Goal: Find specific page/section: Find specific page/section

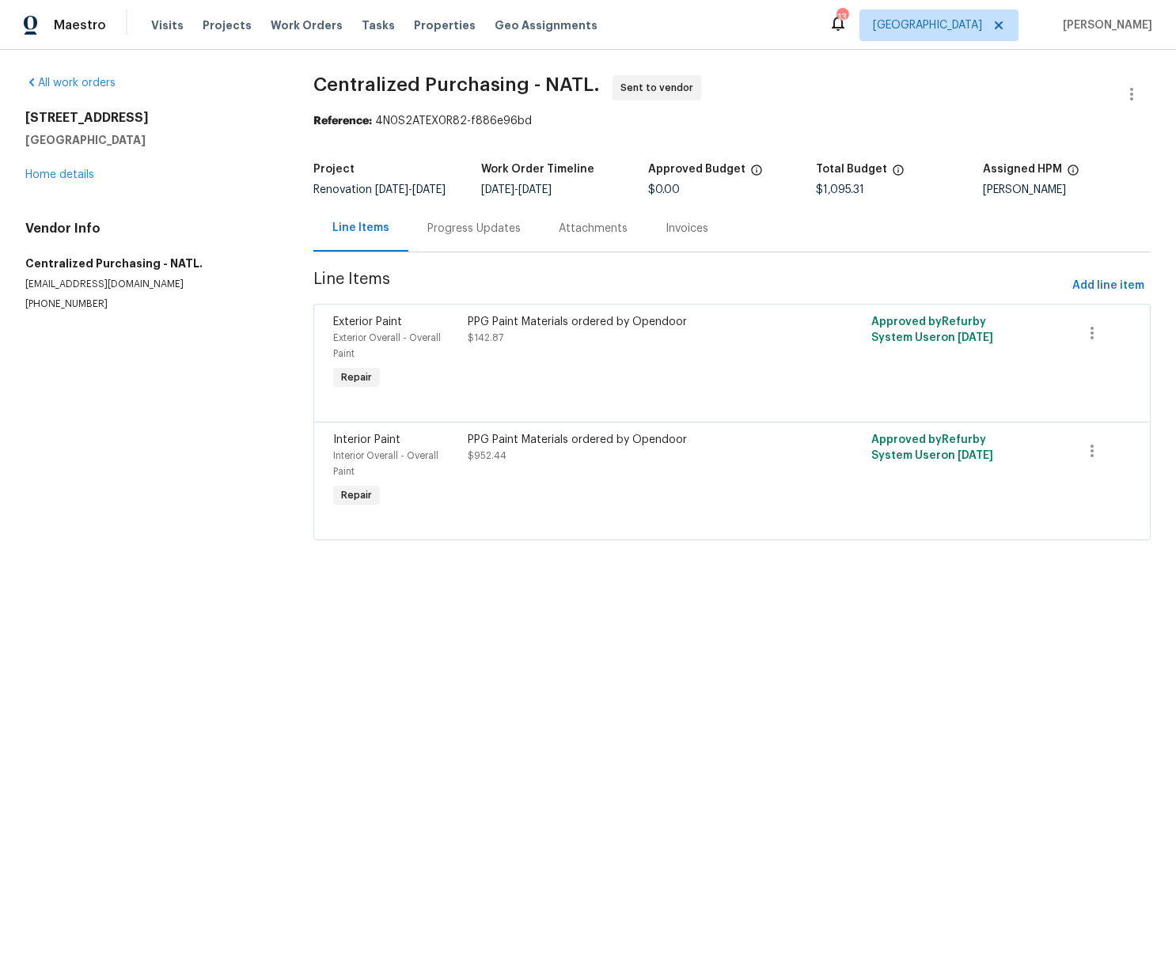
click at [949, 21] on span "[GEOGRAPHIC_DATA]" at bounding box center [927, 25] width 109 height 16
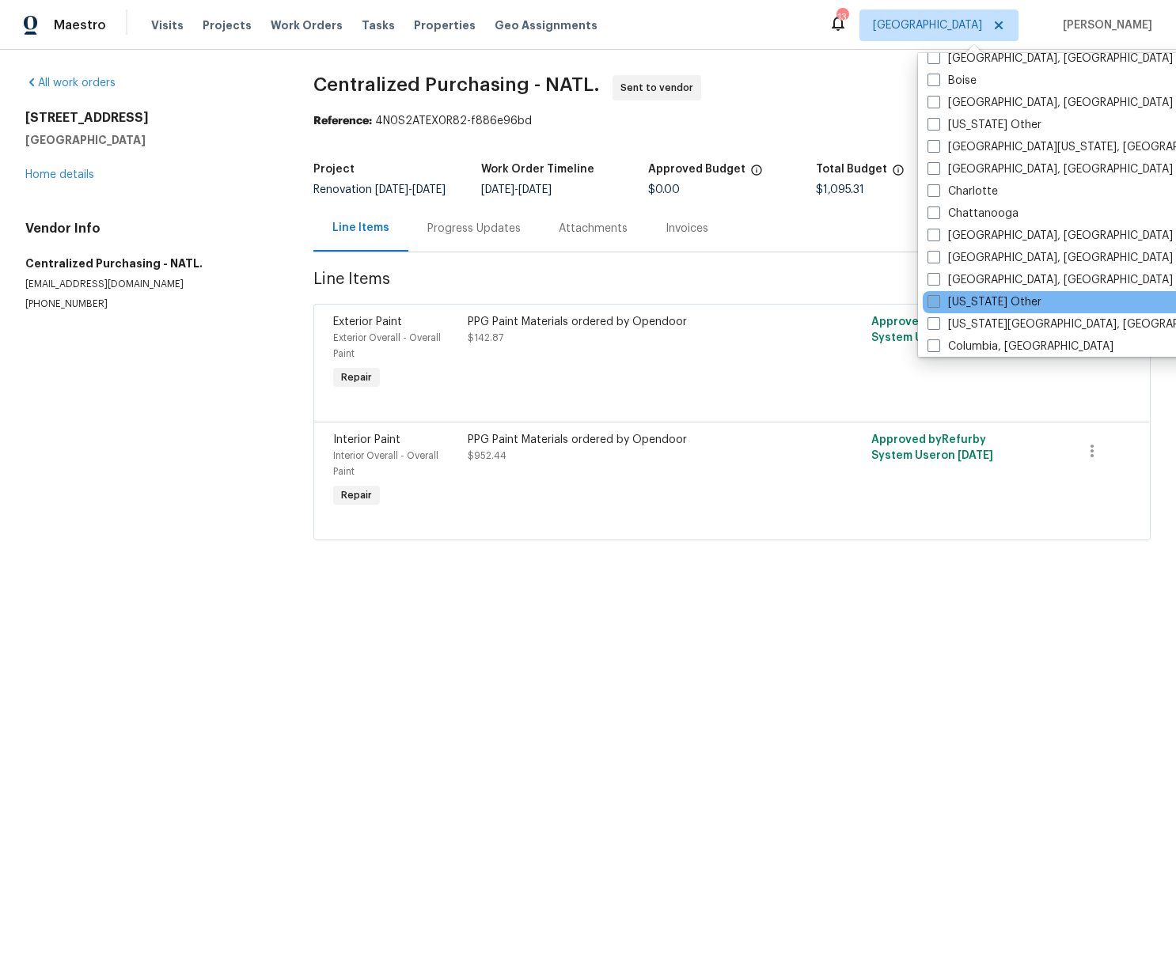
scroll to position [294, 0]
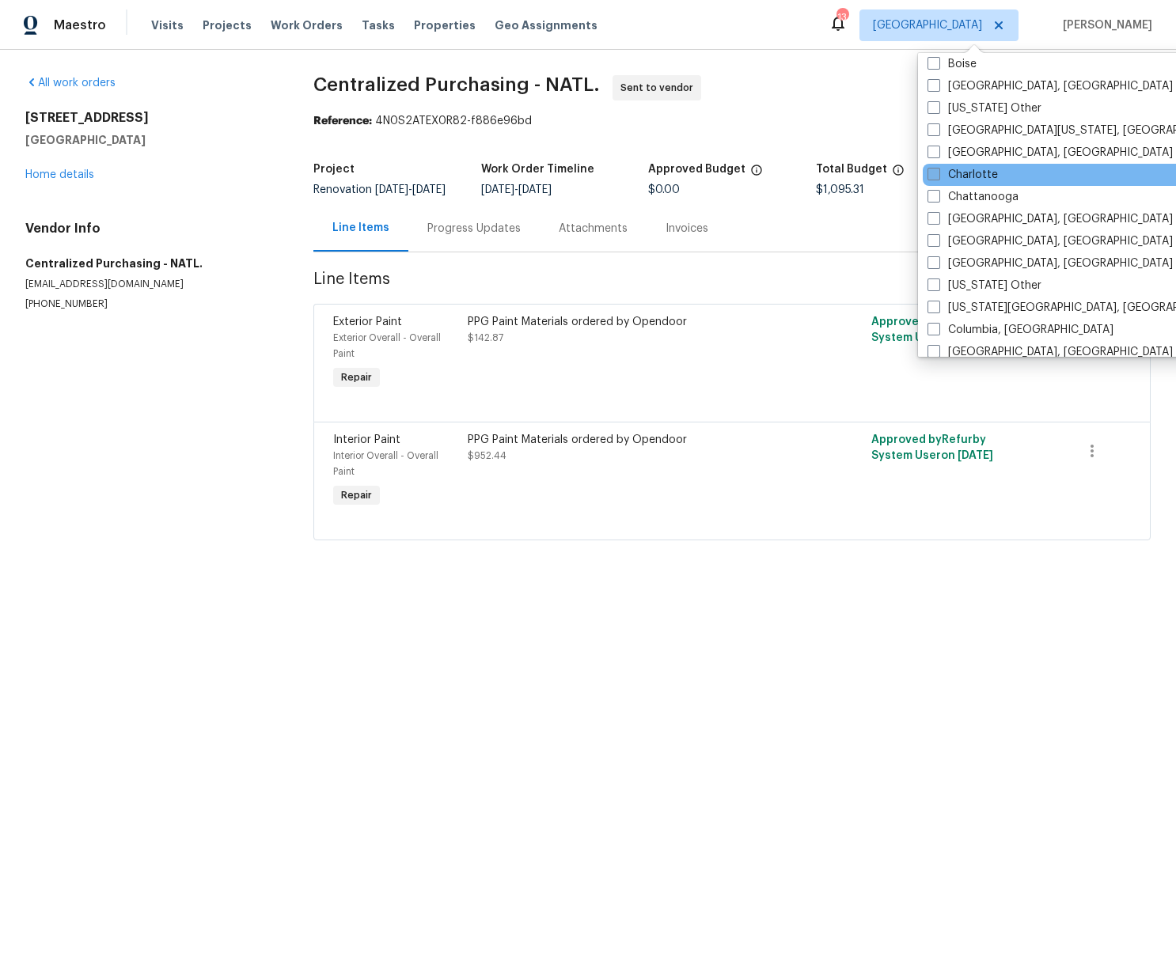
click at [954, 180] on label "Charlotte" at bounding box center [962, 175] width 70 height 16
click at [938, 177] on input "Charlotte" at bounding box center [932, 172] width 10 height 10
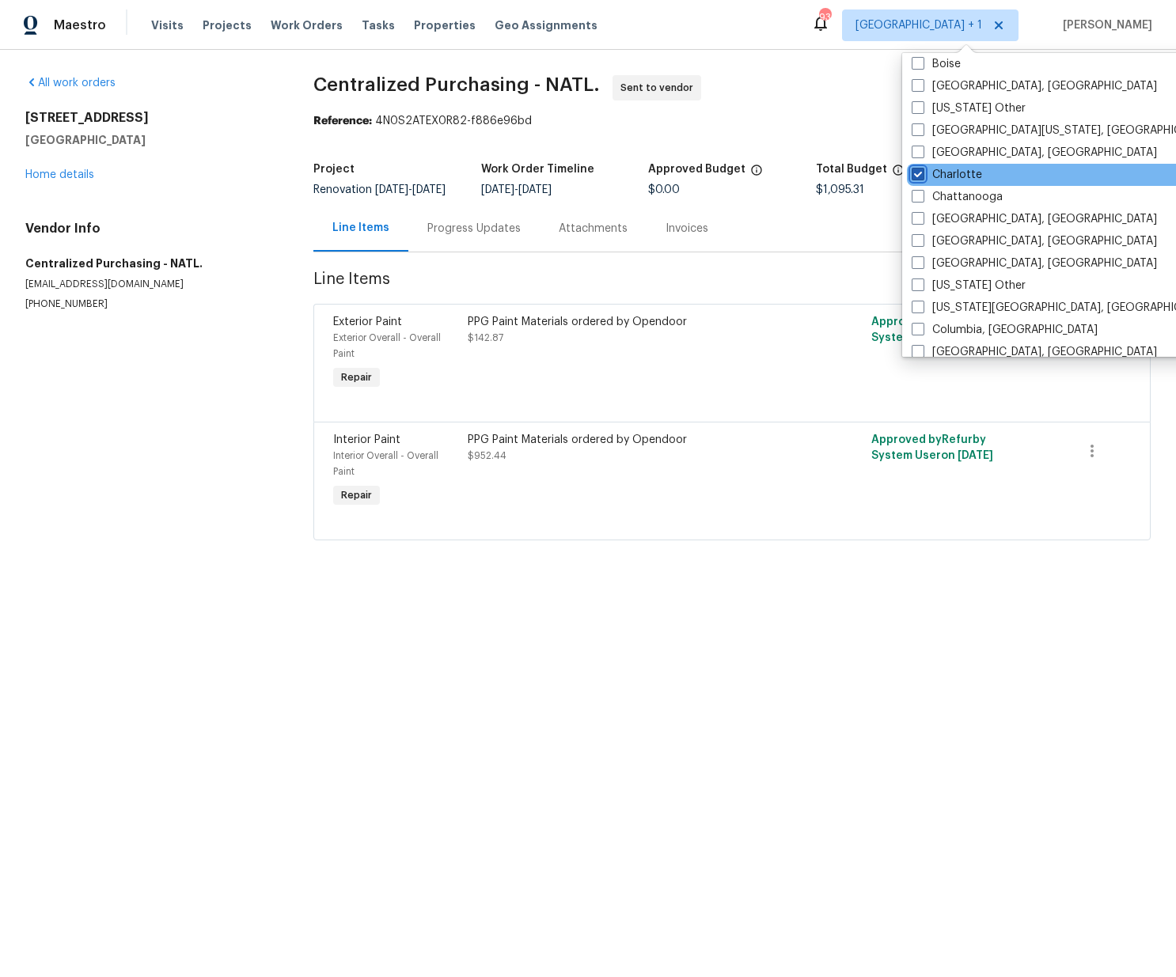
scroll to position [370, 0]
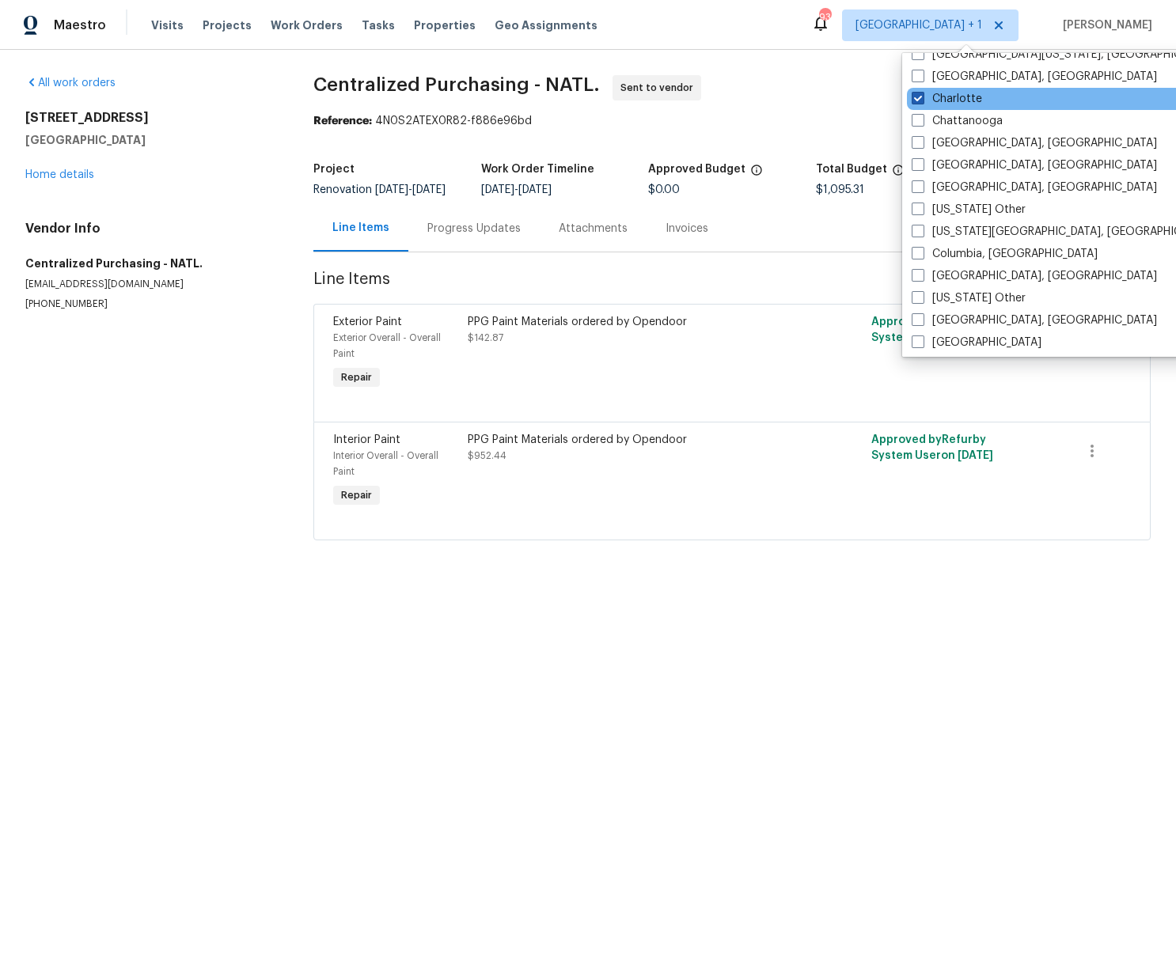
click at [960, 103] on label "Charlotte" at bounding box center [947, 99] width 70 height 16
click at [922, 101] on input "Charlotte" at bounding box center [917, 96] width 10 height 10
checkbox input "false"
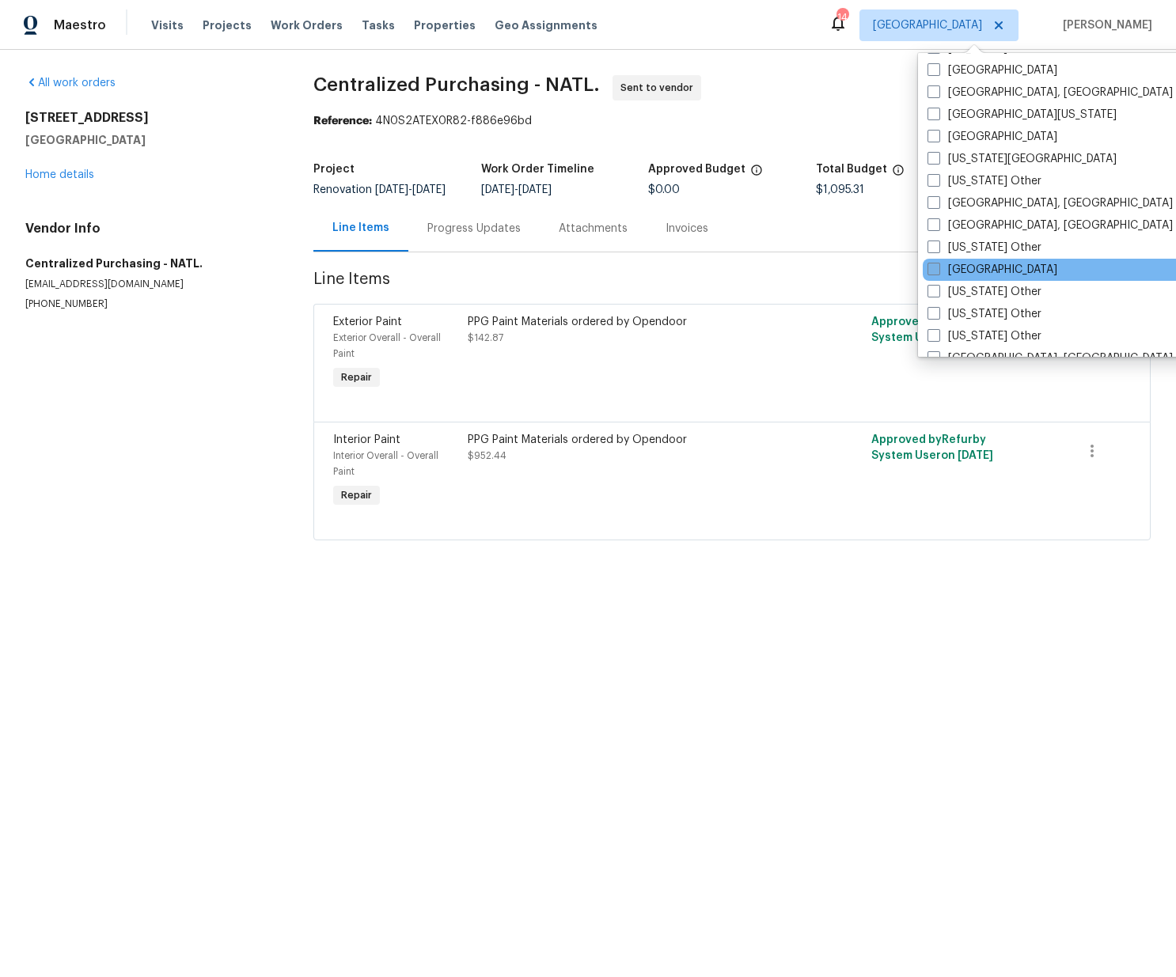
scroll to position [717, 0]
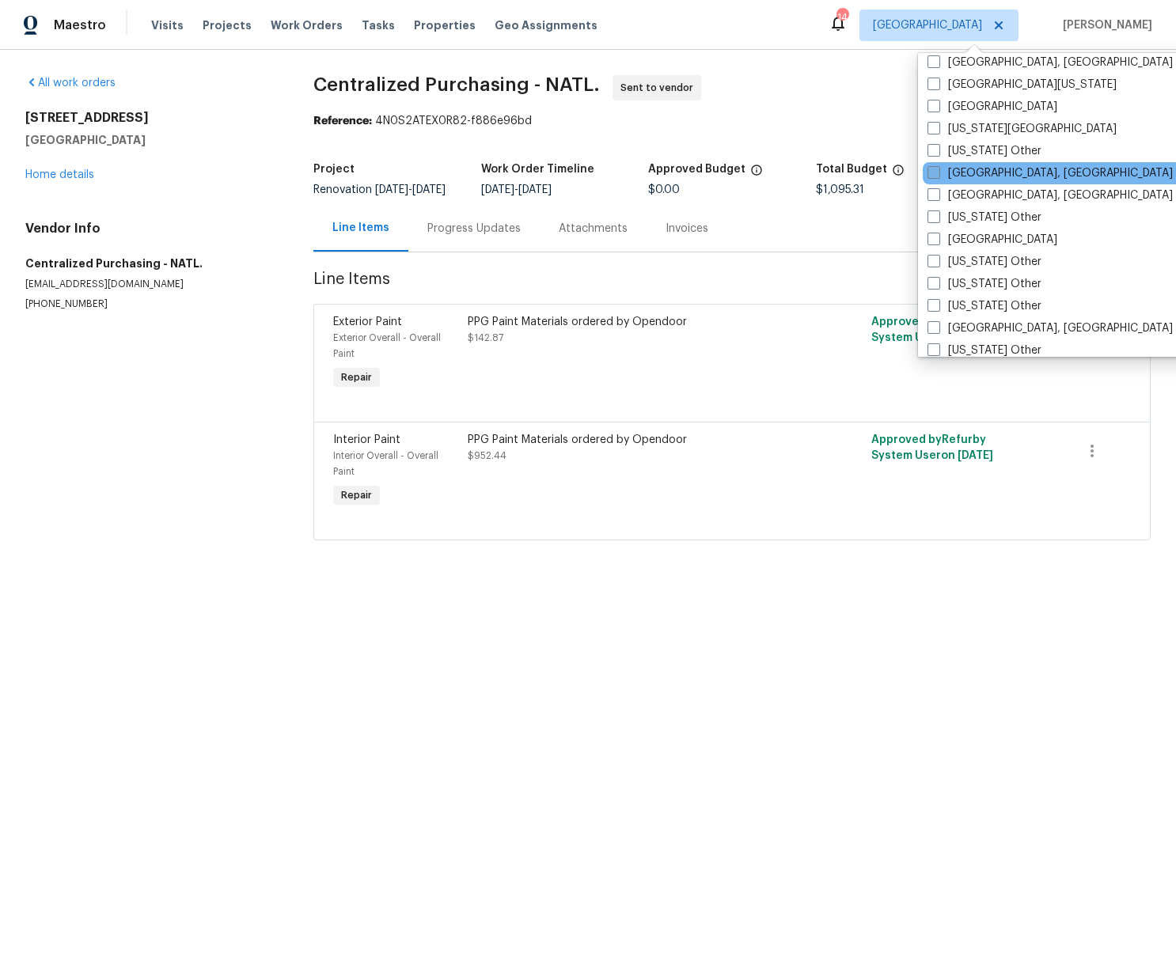
click at [972, 176] on label "[GEOGRAPHIC_DATA], [GEOGRAPHIC_DATA]" at bounding box center [1049, 173] width 245 height 16
click at [938, 176] on input "[GEOGRAPHIC_DATA], [GEOGRAPHIC_DATA]" at bounding box center [932, 170] width 10 height 10
checkbox input "true"
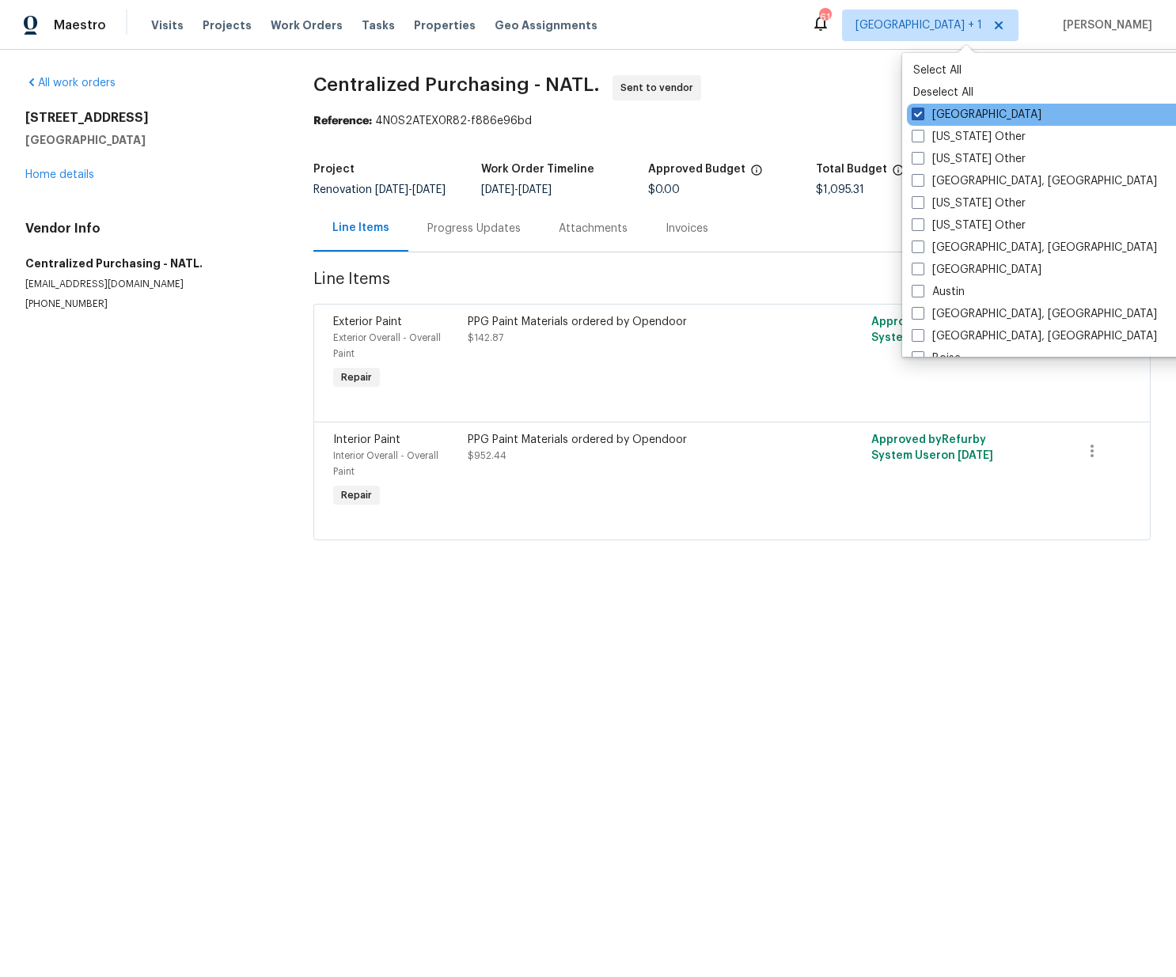
click at [942, 113] on label "[GEOGRAPHIC_DATA]" at bounding box center [977, 115] width 130 height 16
click at [922, 113] on input "[GEOGRAPHIC_DATA]" at bounding box center [917, 112] width 10 height 10
checkbox input "false"
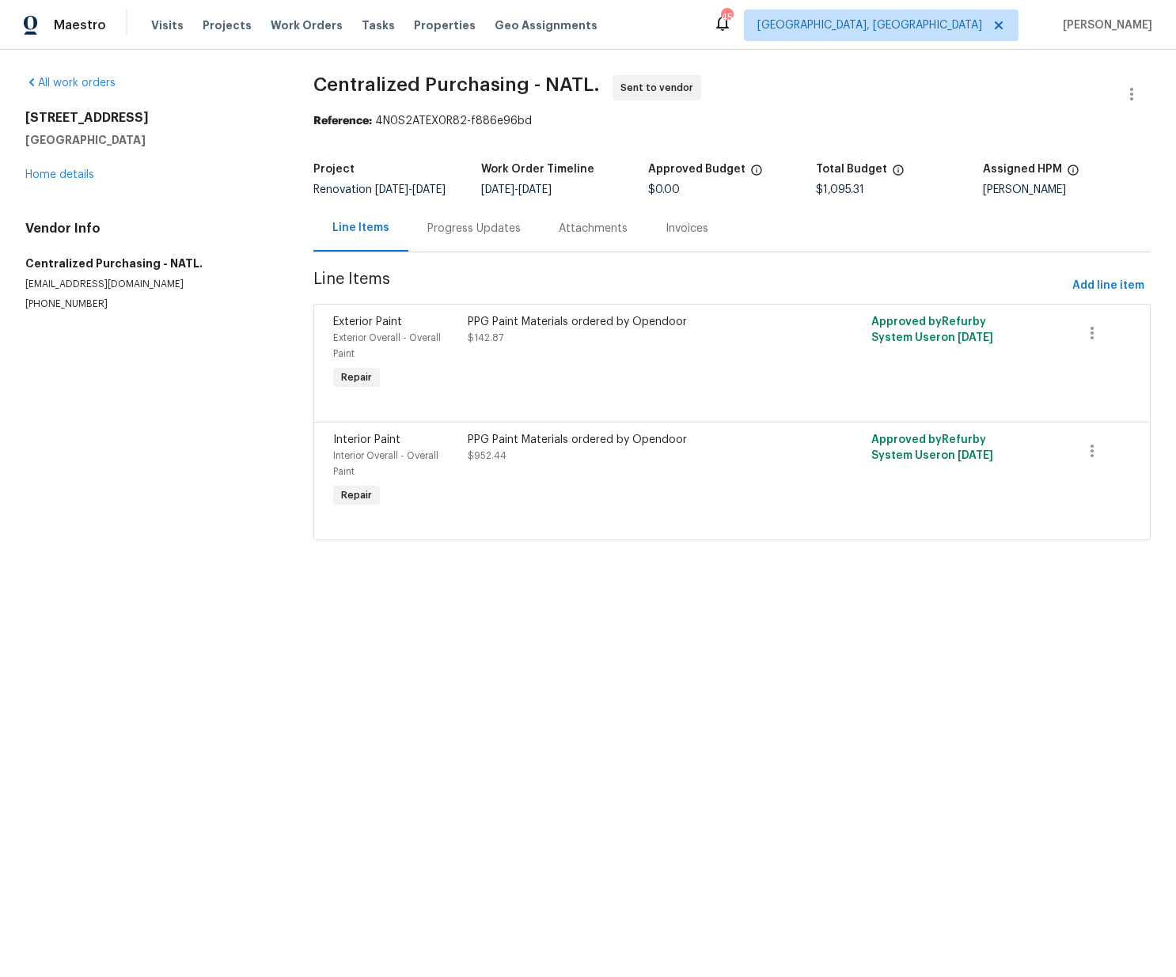
drag, startPoint x: 726, startPoint y: 682, endPoint x: 545, endPoint y: 384, distance: 349.1
click at [721, 585] on html "Maestro Visits Projects Work Orders Tasks Properties Geo Assignments [STREET_AD…" at bounding box center [588, 292] width 1176 height 585
click at [214, 23] on span "Projects" at bounding box center [227, 25] width 49 height 16
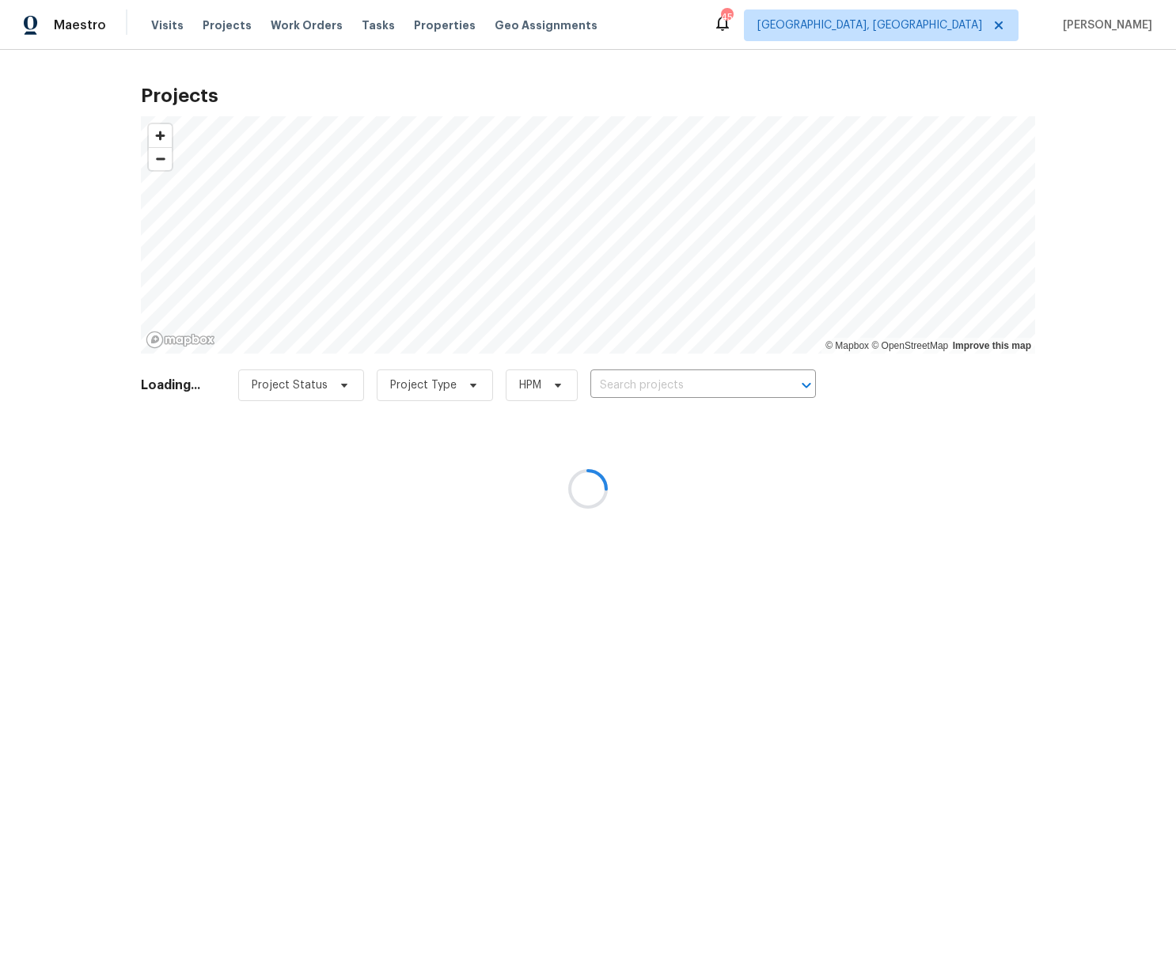
click at [726, 381] on div at bounding box center [588, 488] width 1176 height 977
drag, startPoint x: 726, startPoint y: 381, endPoint x: 726, endPoint y: 370, distance: 10.3
click at [726, 370] on div at bounding box center [588, 488] width 1176 height 977
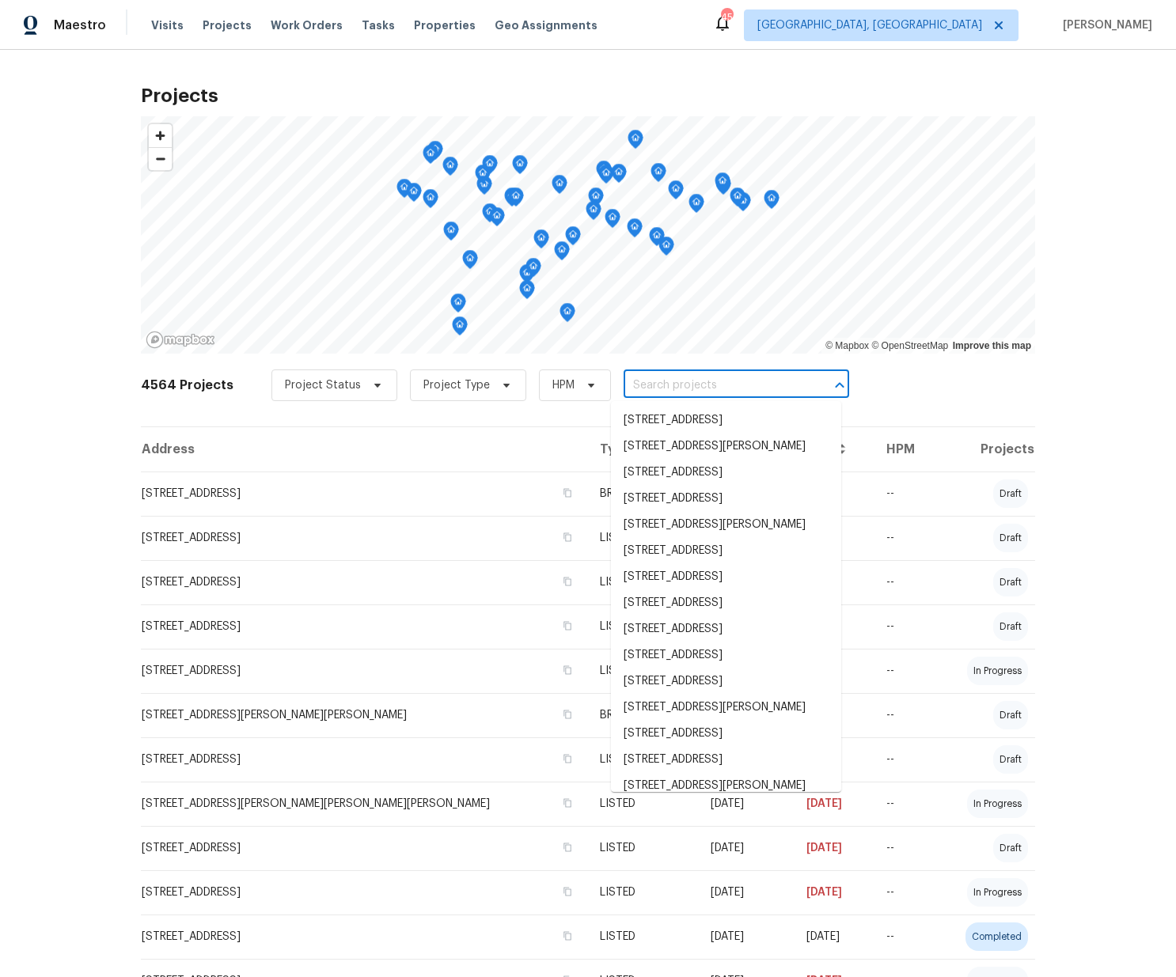
click at [704, 385] on input "text" at bounding box center [714, 386] width 181 height 25
paste input "[STREET_ADDRESS]"
type input "[STREET_ADDRESS]"
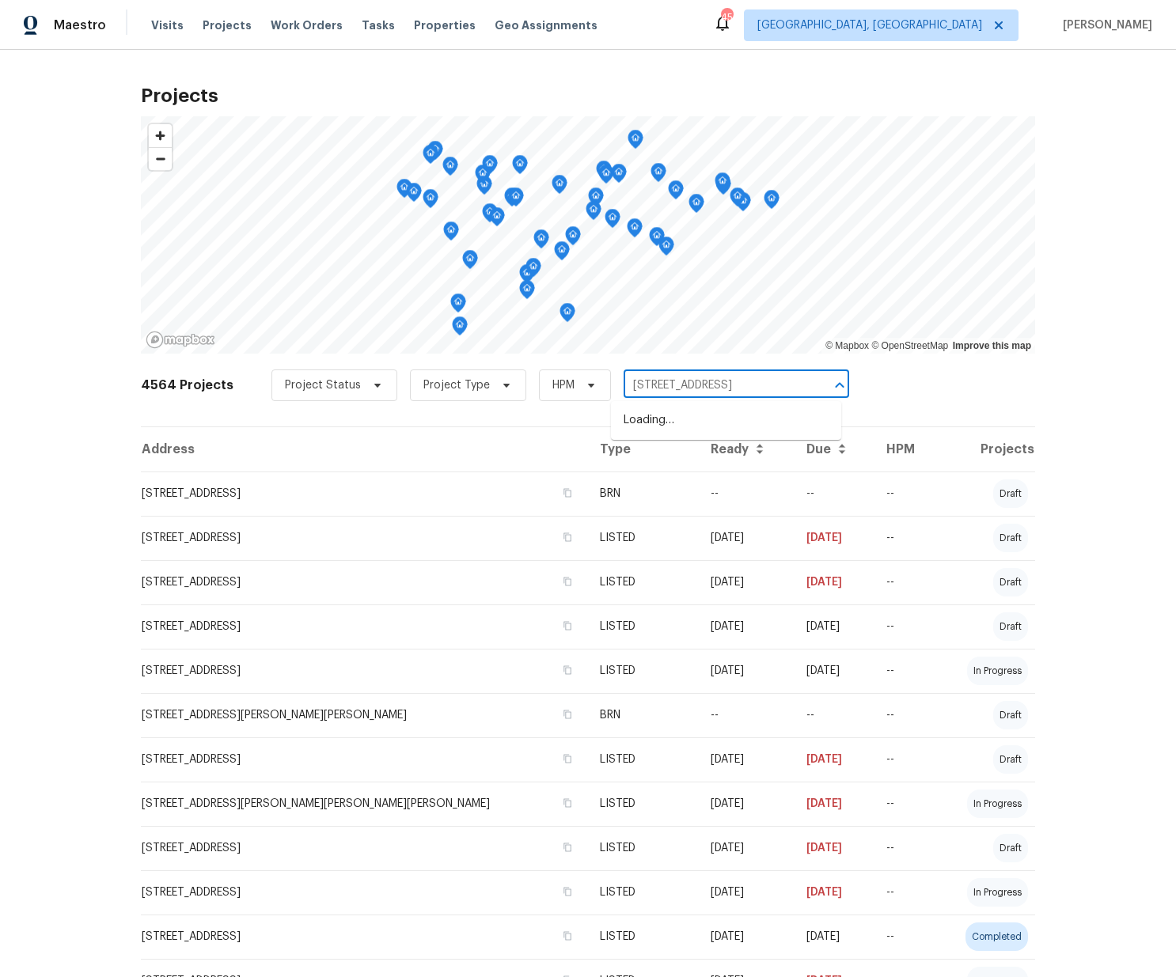
scroll to position [0, 36]
click at [683, 434] on li "[STREET_ADDRESS]" at bounding box center [726, 421] width 230 height 26
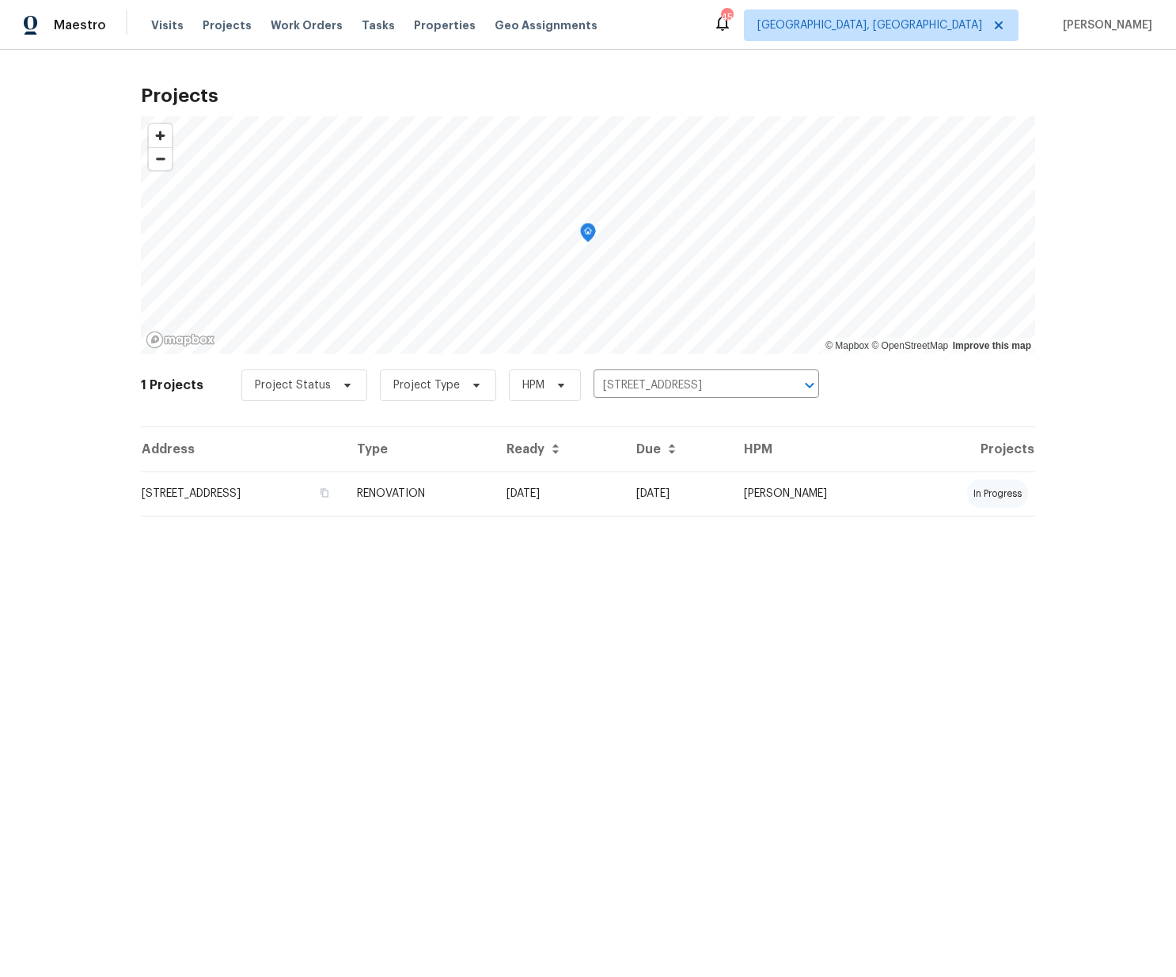
click at [344, 491] on td "[STREET_ADDRESS]" at bounding box center [242, 494] width 203 height 44
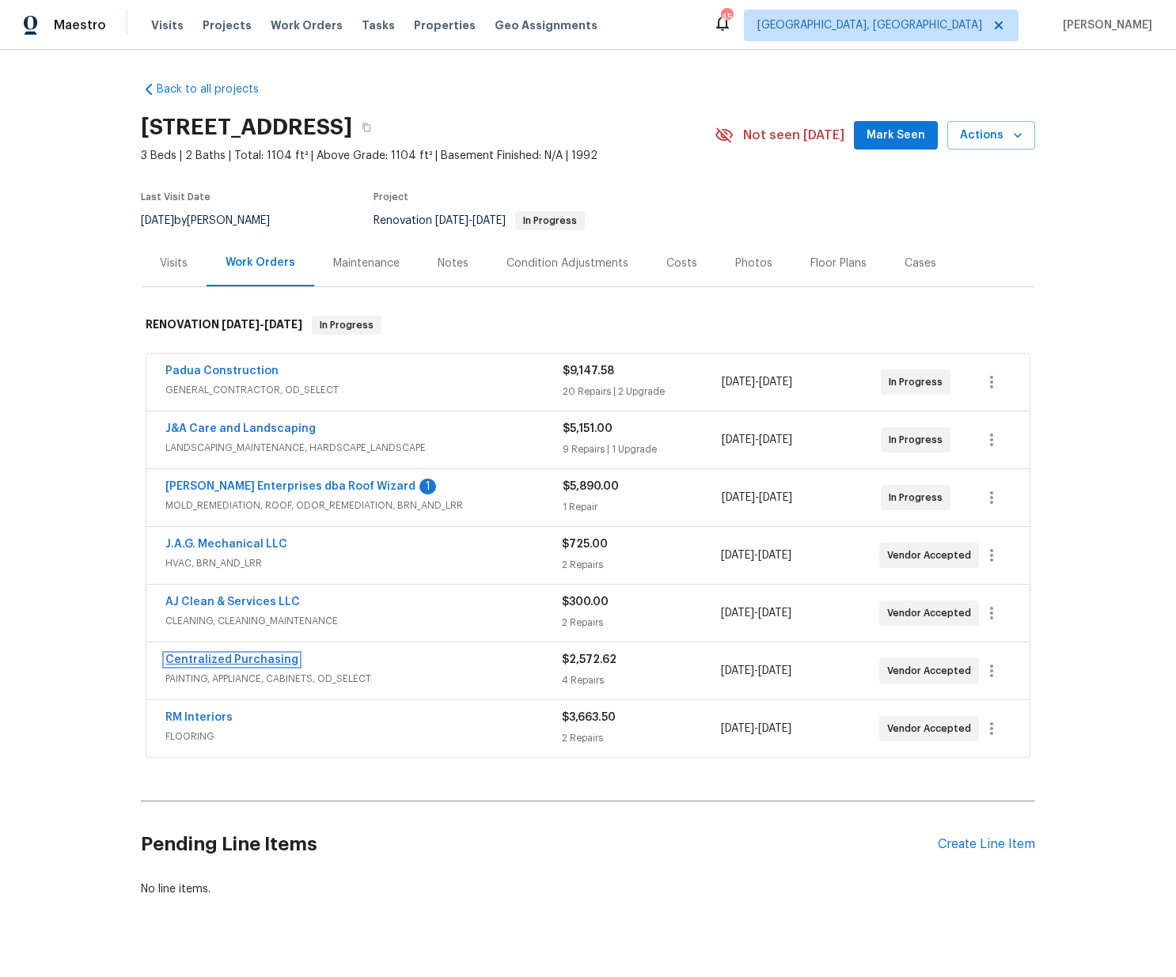
click at [256, 658] on link "Centralized Purchasing" at bounding box center [231, 659] width 133 height 11
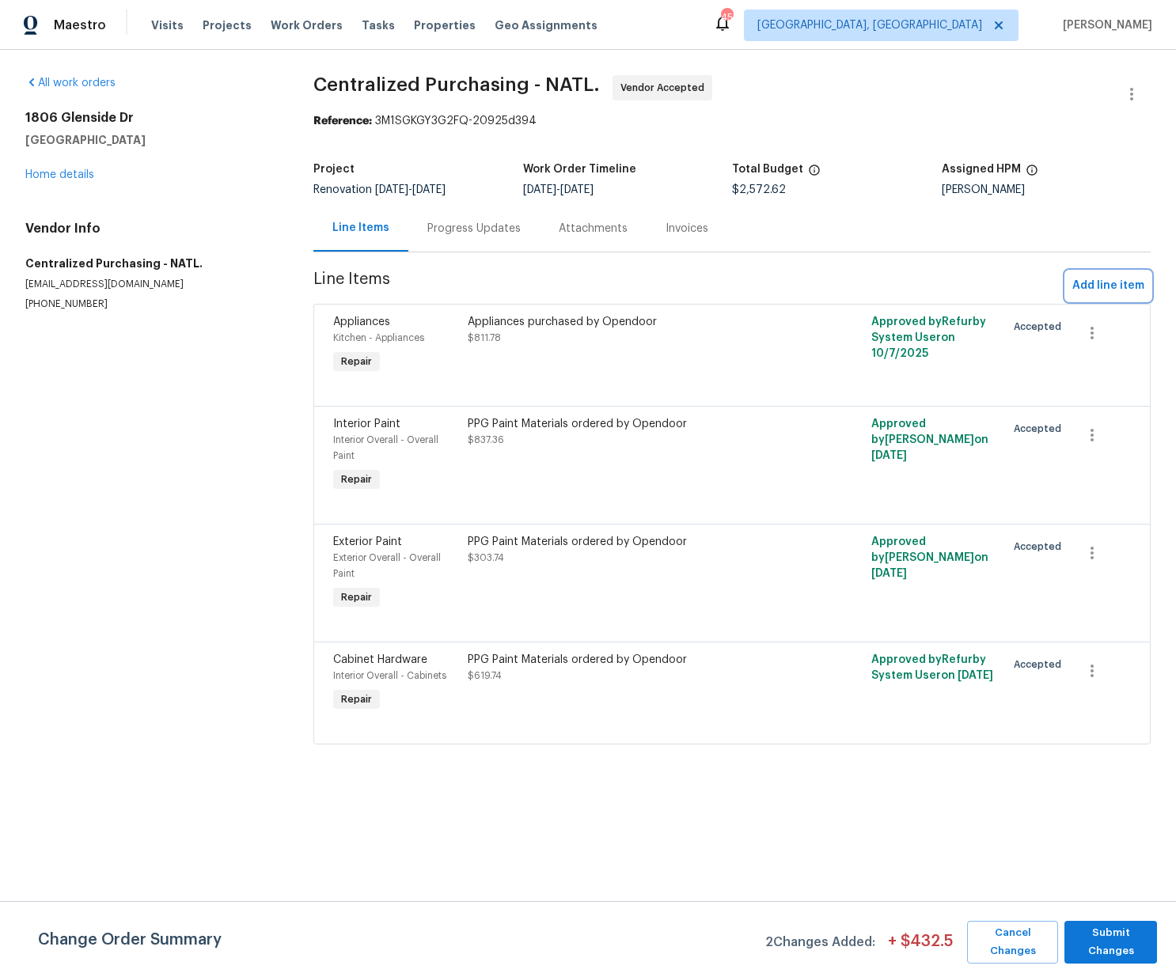
click at [1107, 283] on span "Add line item" at bounding box center [1108, 286] width 72 height 20
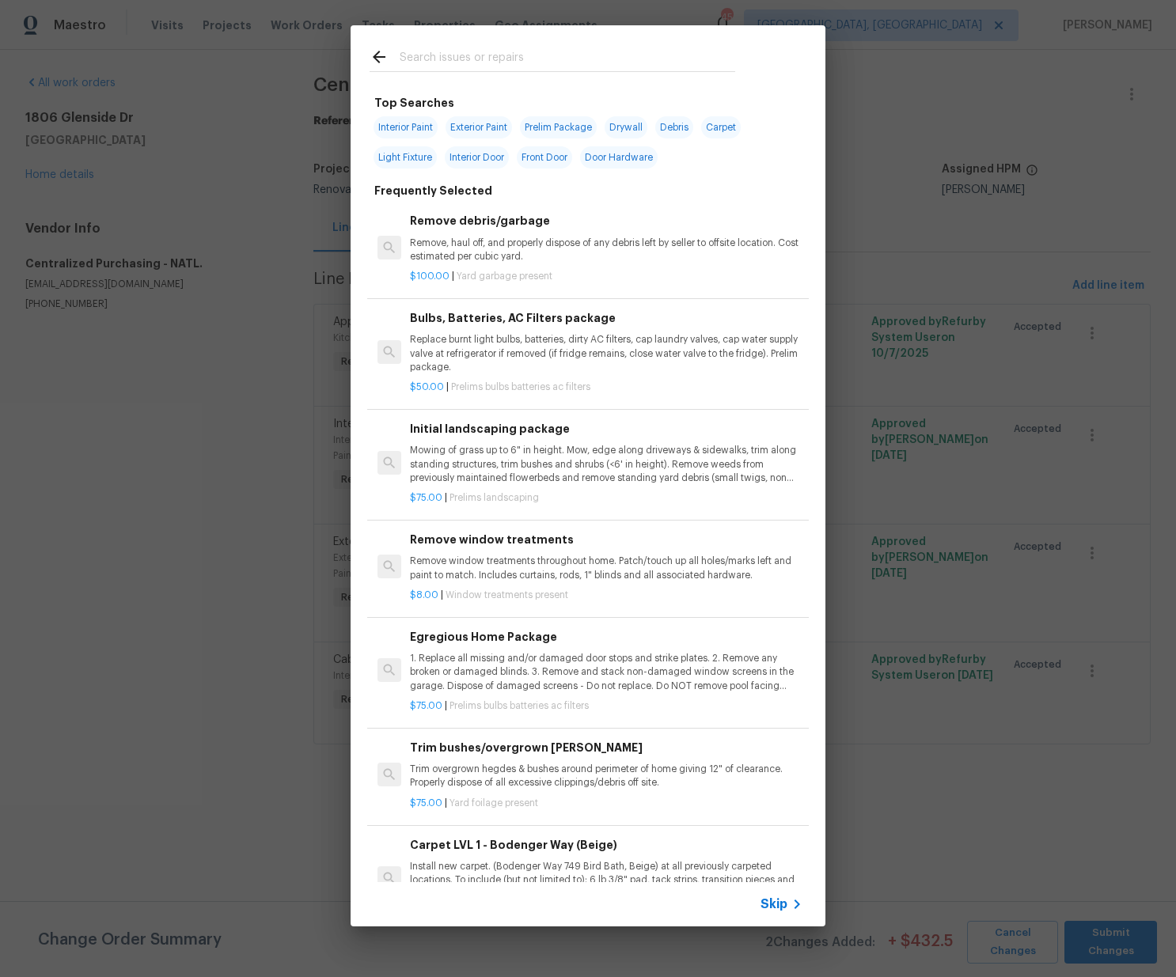
click at [556, 69] on input "text" at bounding box center [568, 59] width 336 height 24
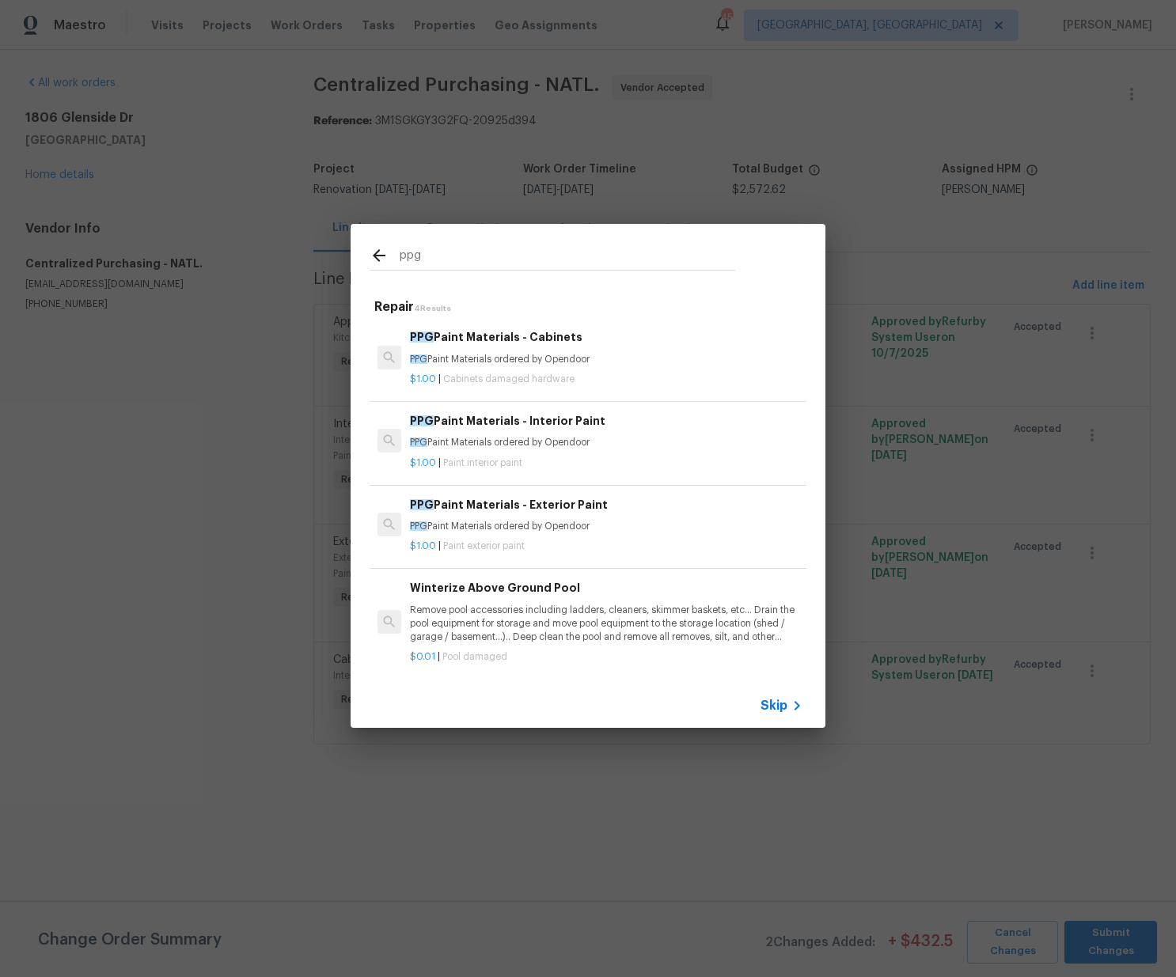
type input "ppg"
click at [582, 433] on div "PPG Paint Materials - Interior Paint PPG Paint Materials ordered by Opendoor" at bounding box center [606, 431] width 393 height 38
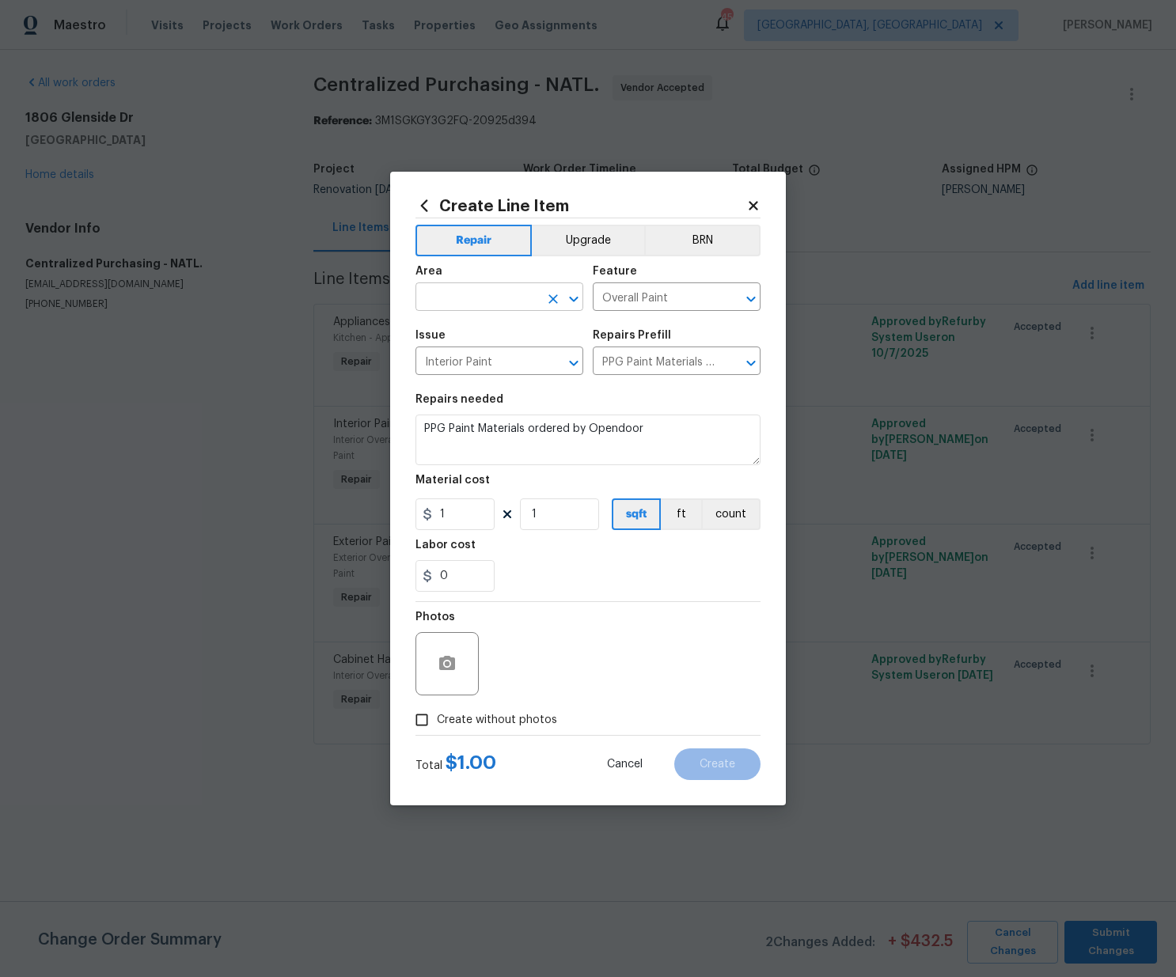
click at [492, 307] on input "text" at bounding box center [476, 298] width 123 height 25
click at [493, 345] on li "Interior Addition" at bounding box center [499, 333] width 168 height 26
click at [495, 300] on input "Interior Addition" at bounding box center [476, 298] width 123 height 25
click at [480, 355] on li "Interior Overall" at bounding box center [499, 360] width 168 height 26
type input "Interior Overall"
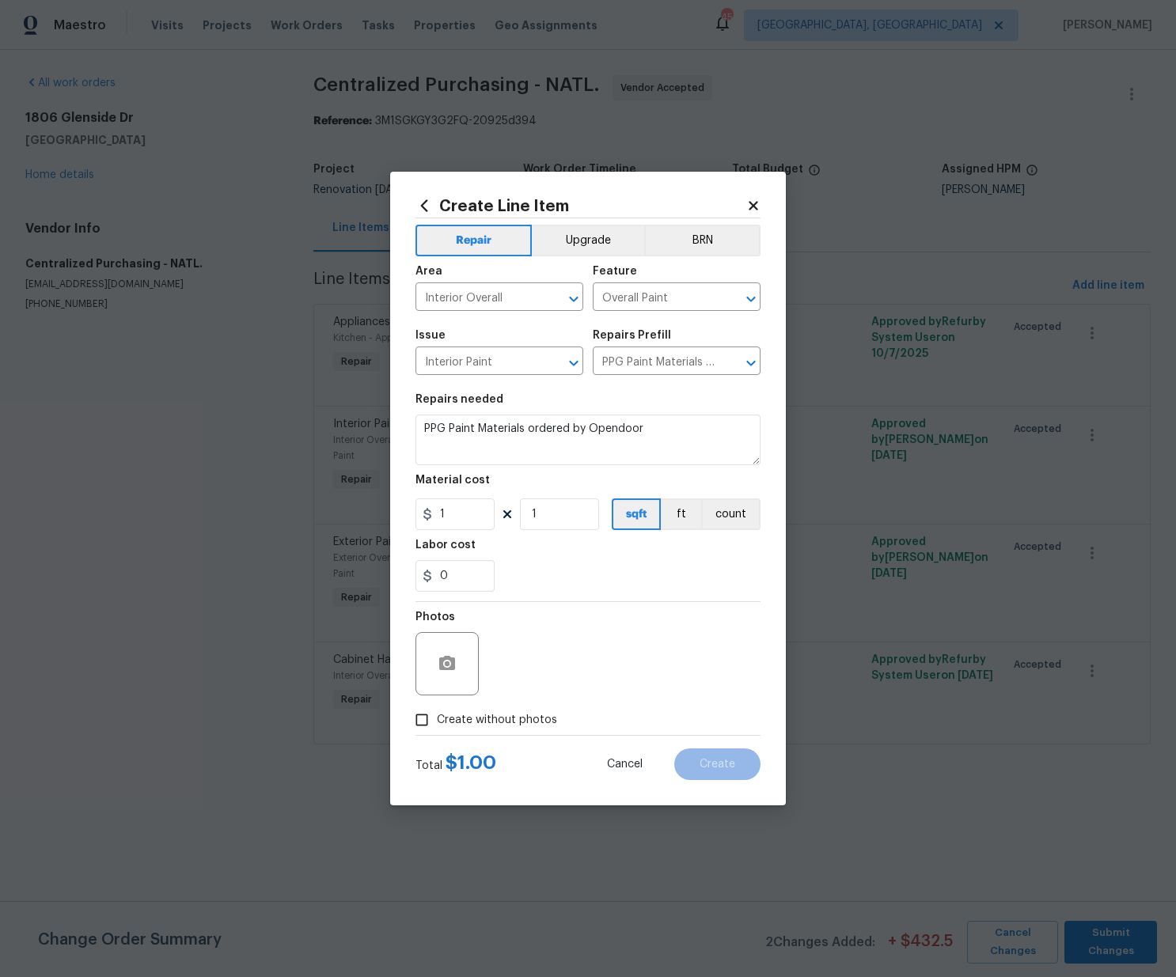
click at [628, 582] on div "0" at bounding box center [587, 576] width 345 height 32
drag, startPoint x: 455, startPoint y: 511, endPoint x: 379, endPoint y: 508, distance: 76.0
click at [379, 508] on div "Create Line Item Repair Upgrade BRN Area Interior Overall ​ Feature Overall Pai…" at bounding box center [588, 488] width 1176 height 977
paste input "306.42"
type input "306.42"
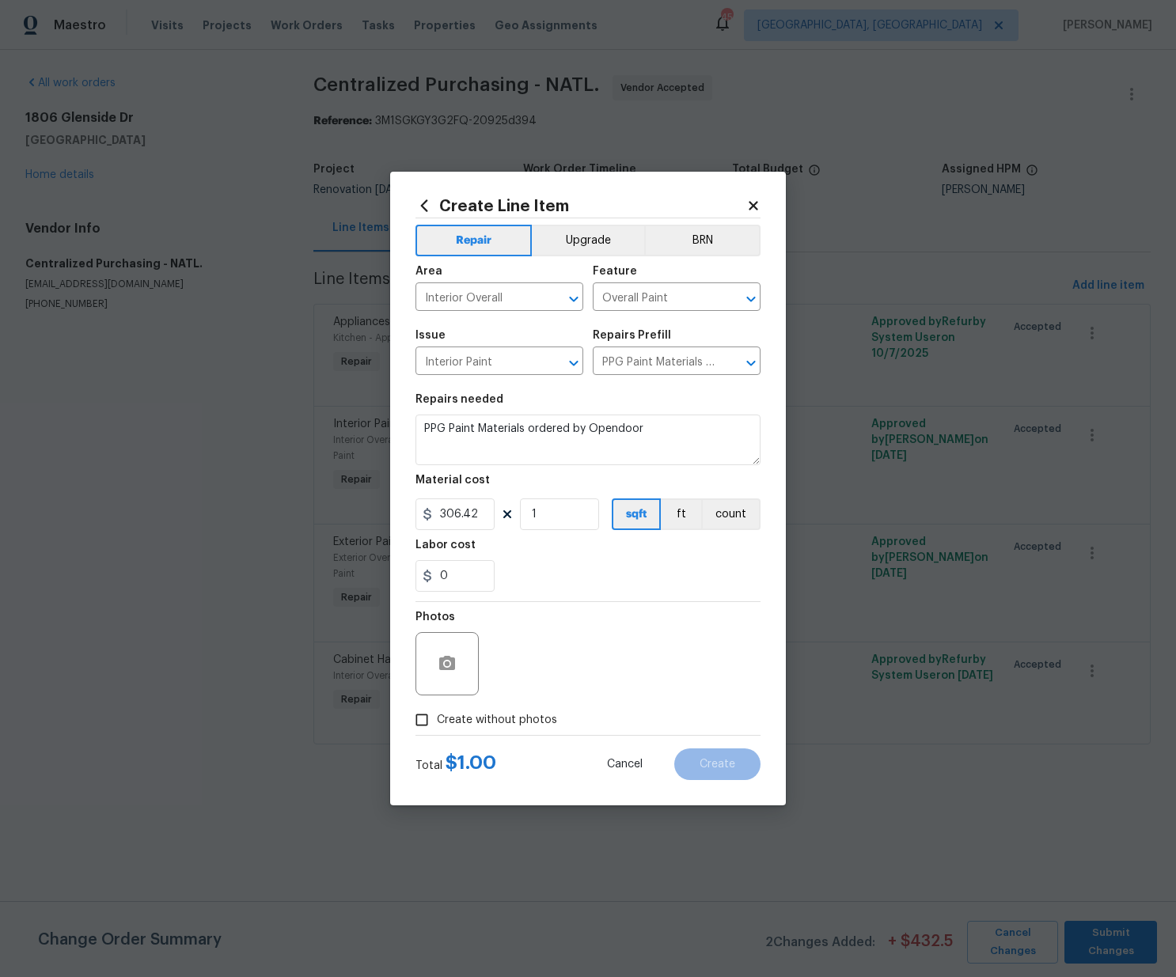
click at [540, 722] on span "Create without photos" at bounding box center [497, 720] width 120 height 17
click at [437, 722] on input "Create without photos" at bounding box center [422, 720] width 30 height 30
checkbox input "true"
click at [548, 674] on textarea at bounding box center [625, 663] width 269 height 63
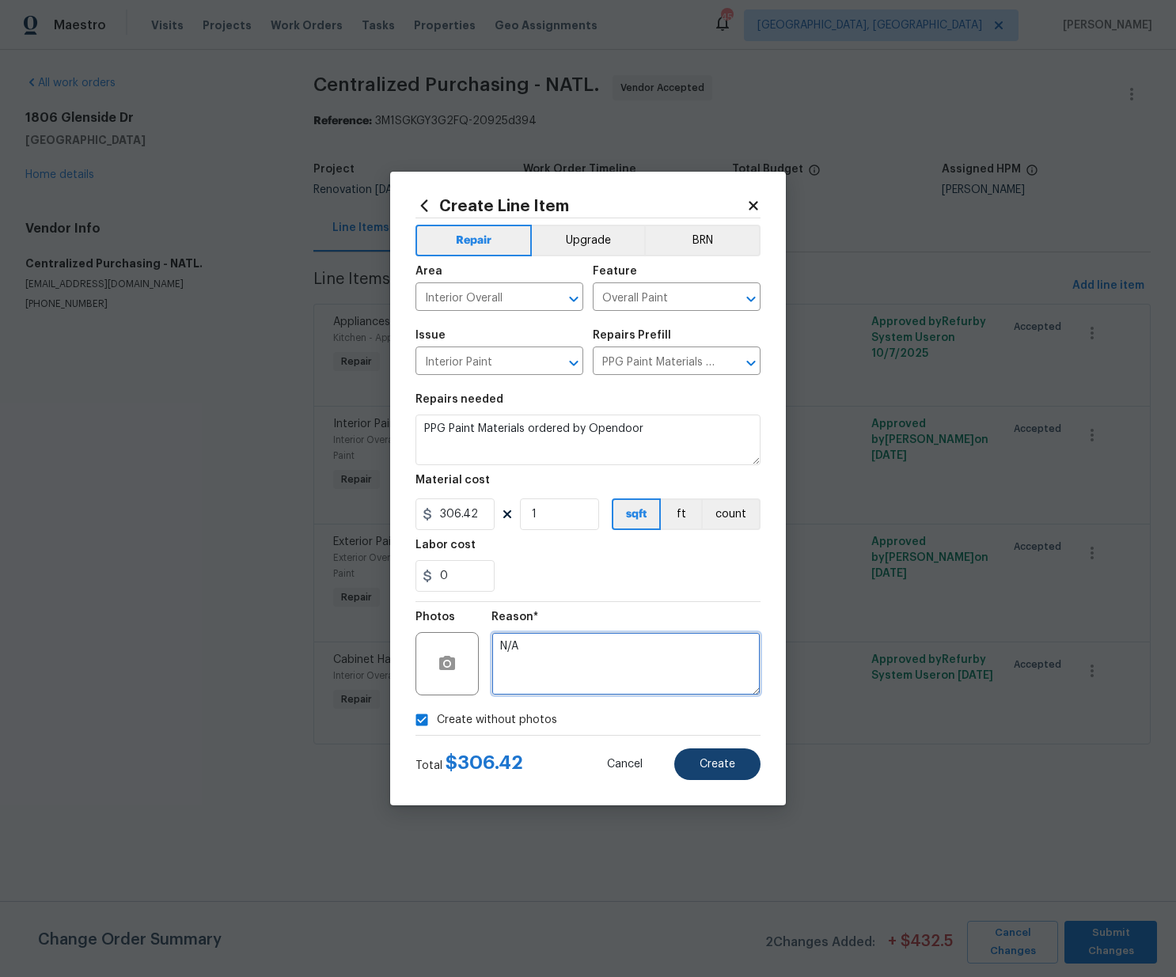
type textarea "N/A"
drag, startPoint x: 745, startPoint y: 769, endPoint x: 730, endPoint y: 762, distance: 16.6
click at [745, 768] on button "Create" at bounding box center [717, 765] width 86 height 32
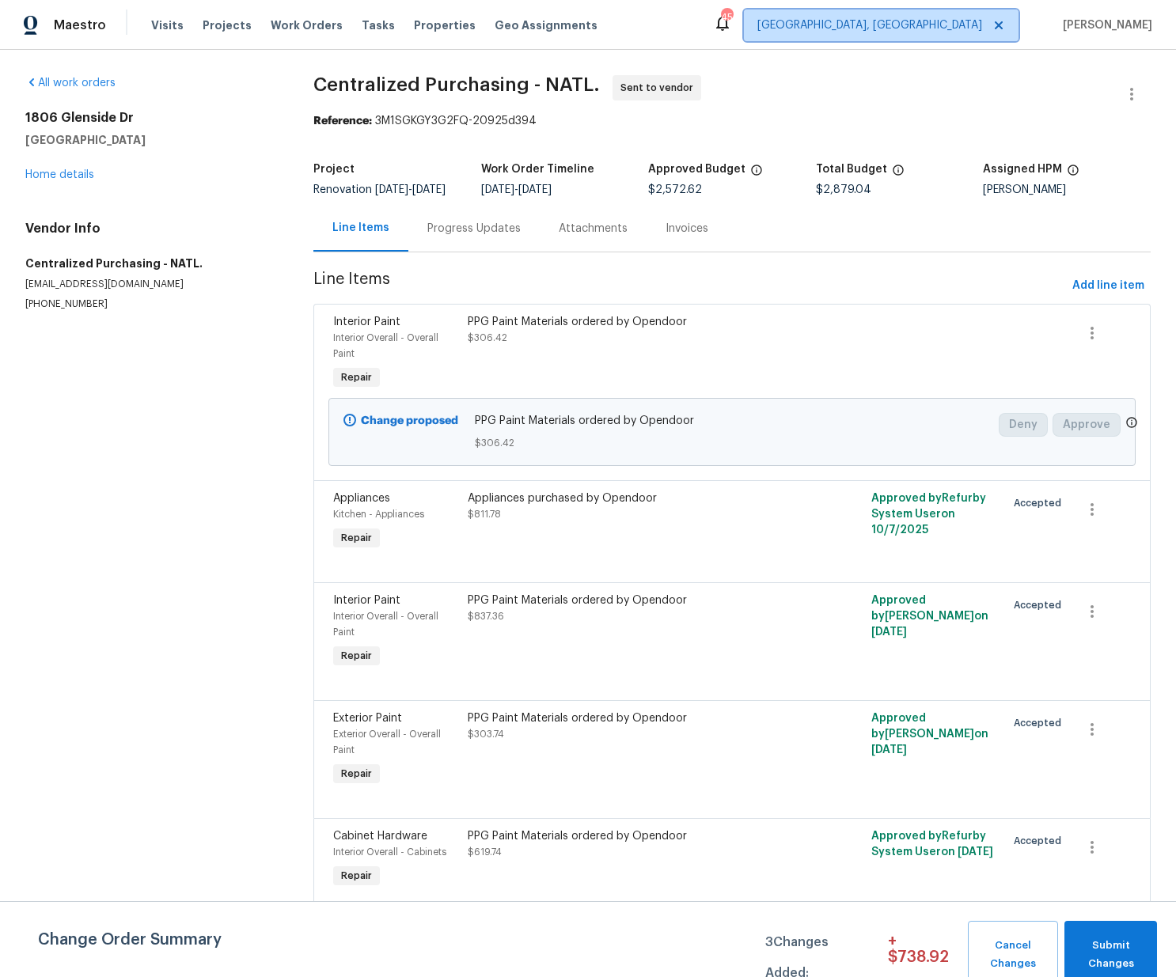
click at [933, 17] on span "[GEOGRAPHIC_DATA], [GEOGRAPHIC_DATA]" at bounding box center [881, 25] width 275 height 32
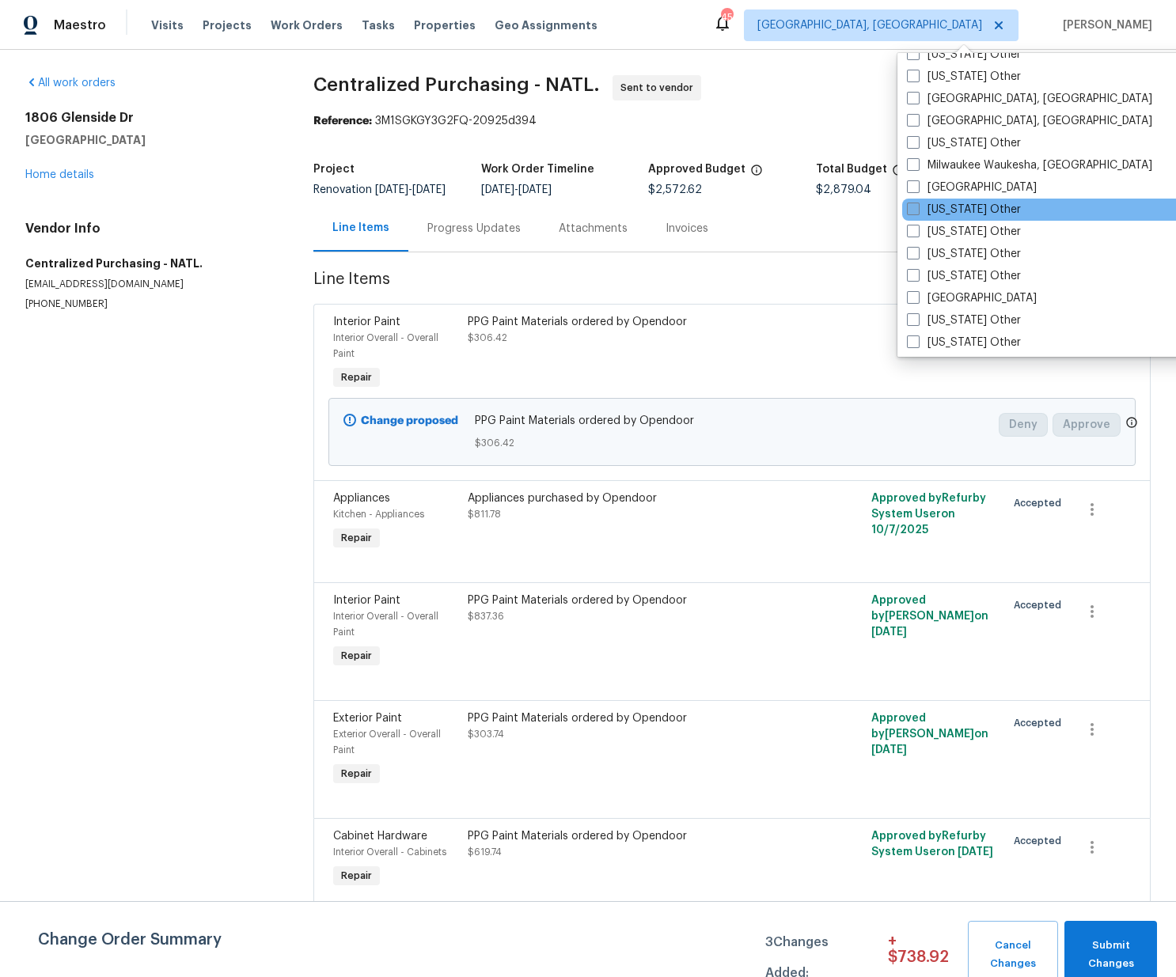
scroll to position [1277, 0]
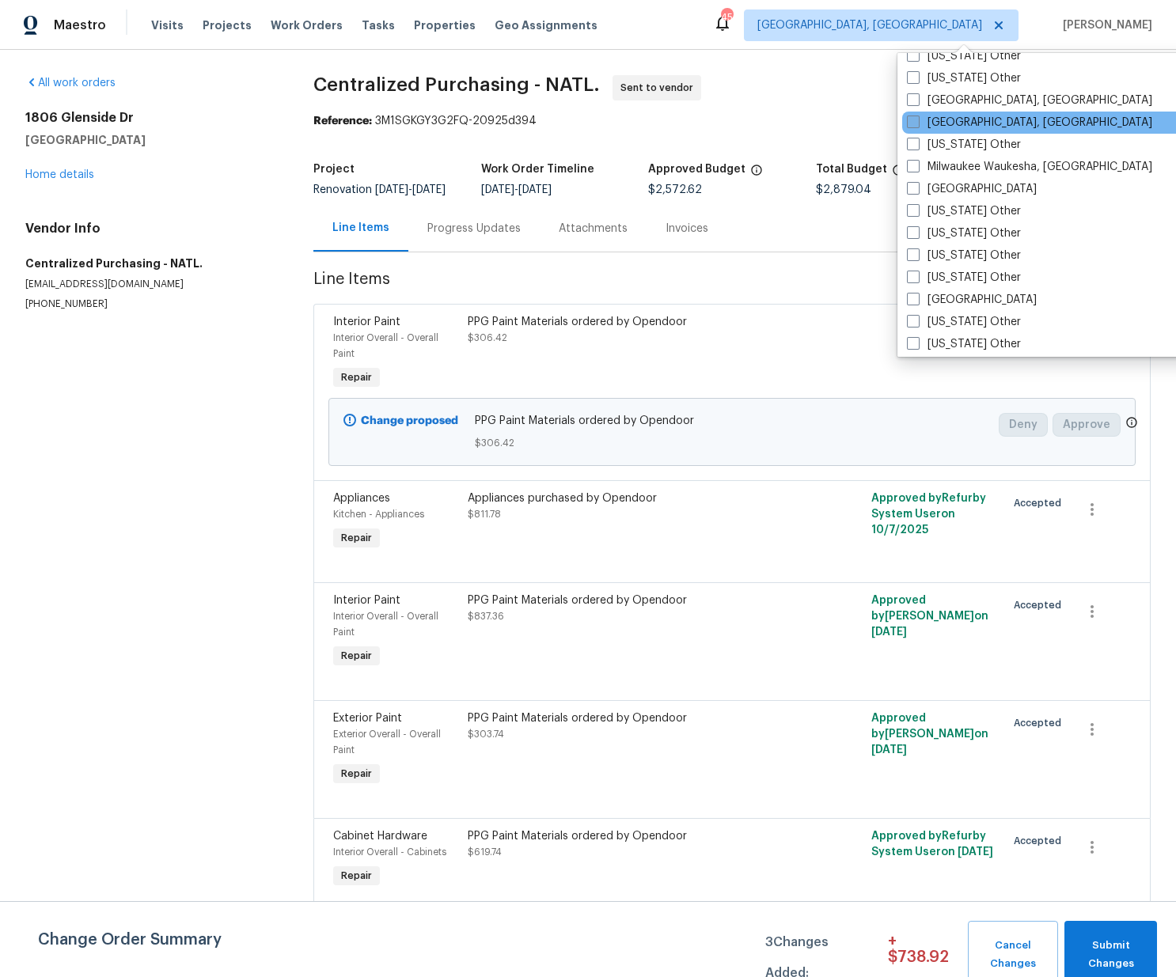
click at [944, 126] on label "[GEOGRAPHIC_DATA], [GEOGRAPHIC_DATA]" at bounding box center [1029, 123] width 245 height 16
click at [917, 125] on input "[GEOGRAPHIC_DATA], [GEOGRAPHIC_DATA]" at bounding box center [912, 120] width 10 height 10
checkbox input "true"
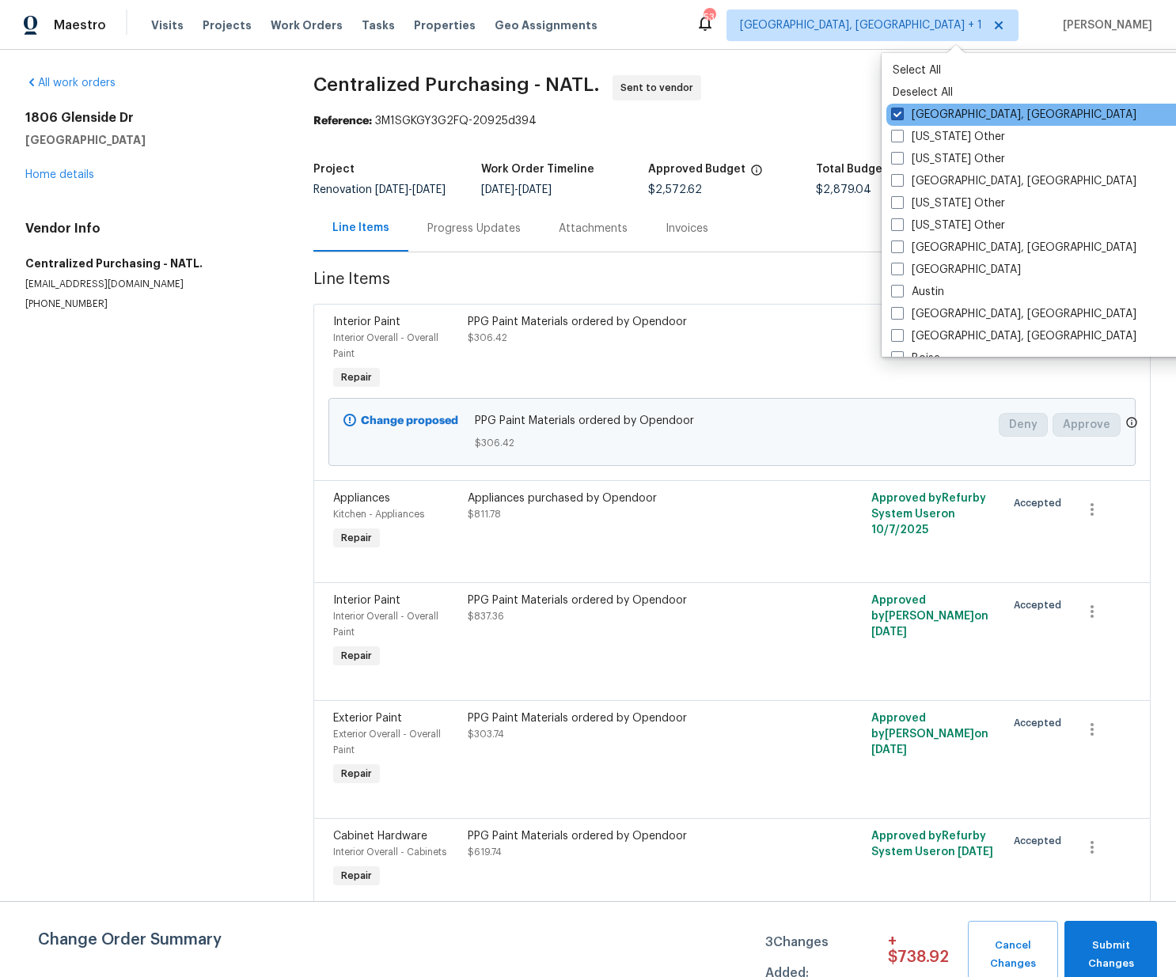
click at [937, 108] on label "[GEOGRAPHIC_DATA], [GEOGRAPHIC_DATA]" at bounding box center [1013, 115] width 245 height 16
click at [901, 108] on input "[GEOGRAPHIC_DATA], [GEOGRAPHIC_DATA]" at bounding box center [896, 112] width 10 height 10
checkbox input "false"
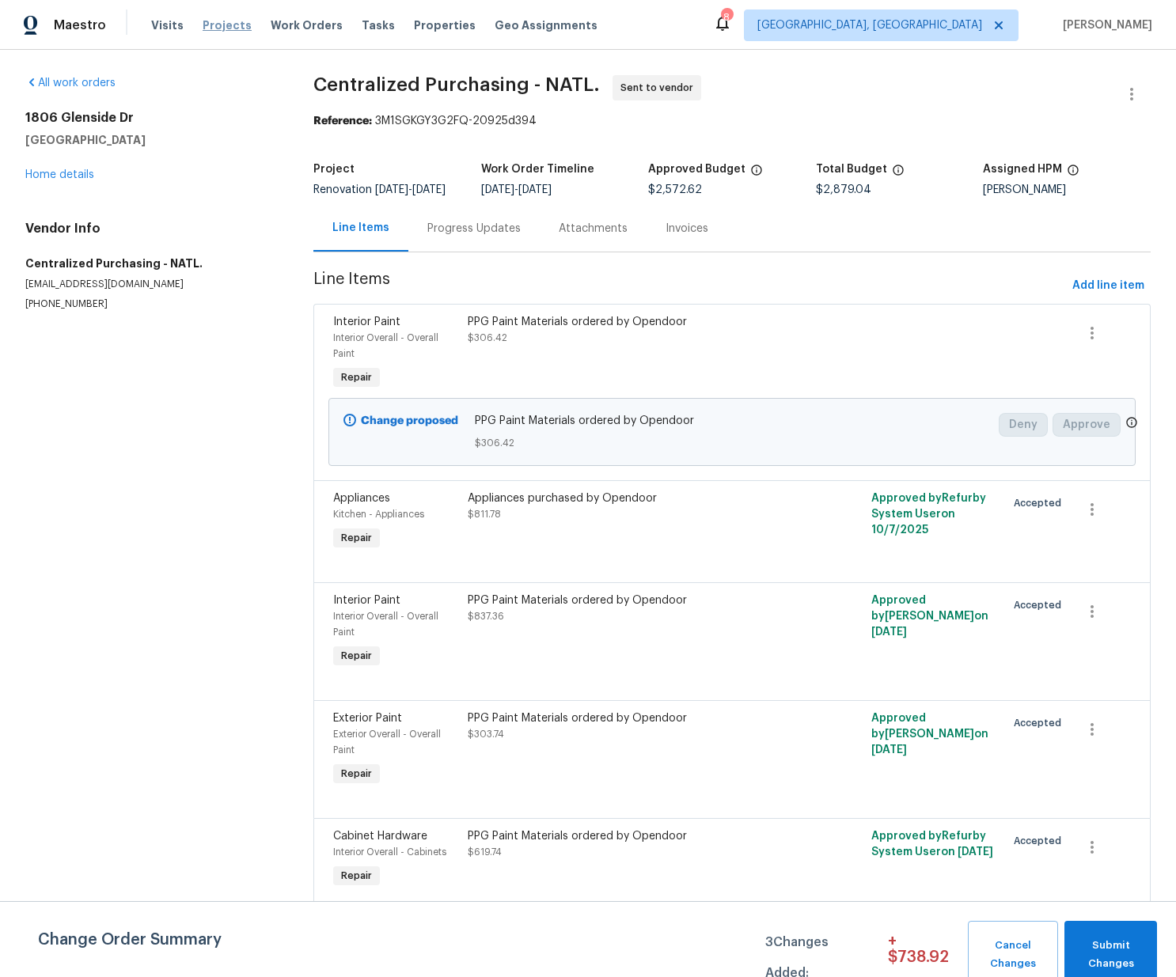
click at [208, 25] on span "Projects" at bounding box center [227, 25] width 49 height 16
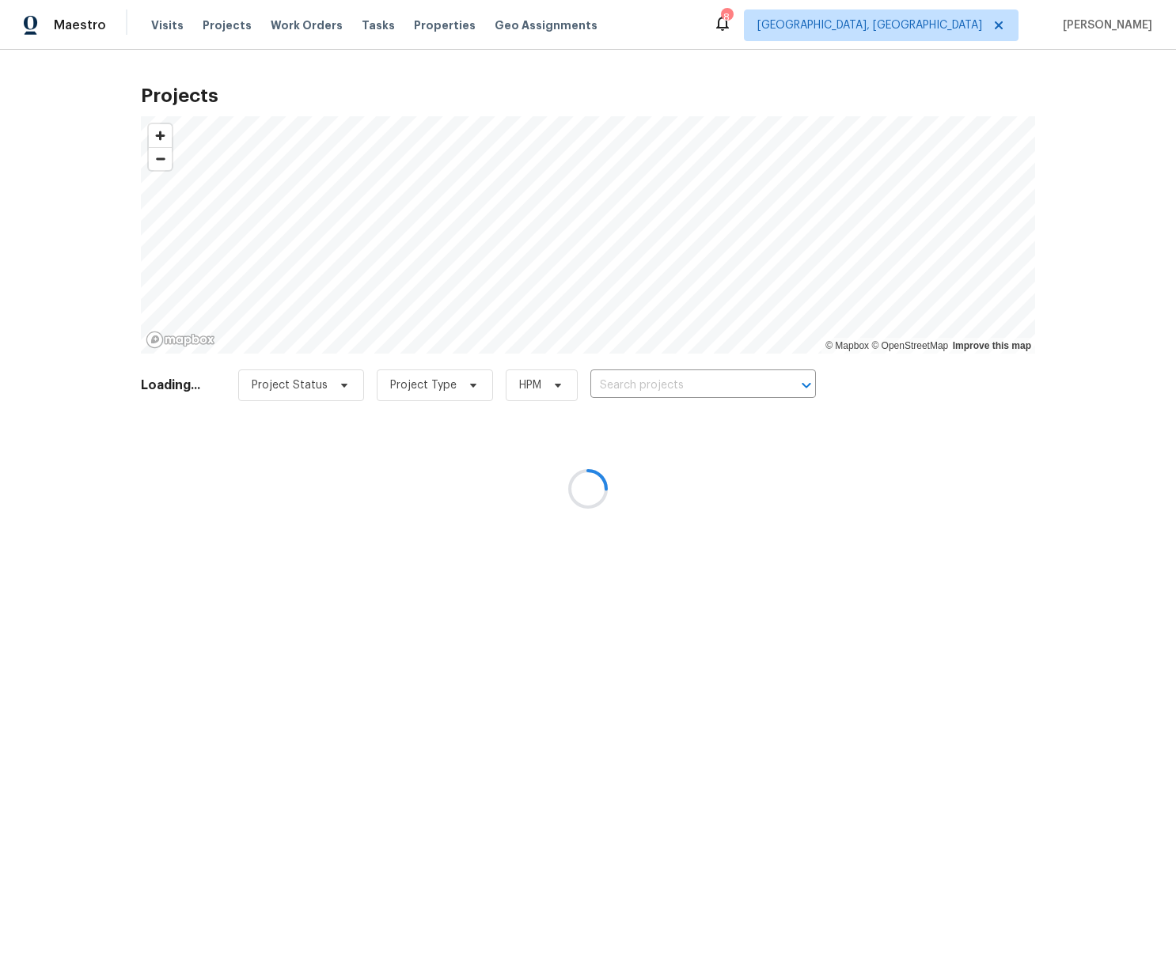
click at [703, 378] on div at bounding box center [588, 488] width 1176 height 977
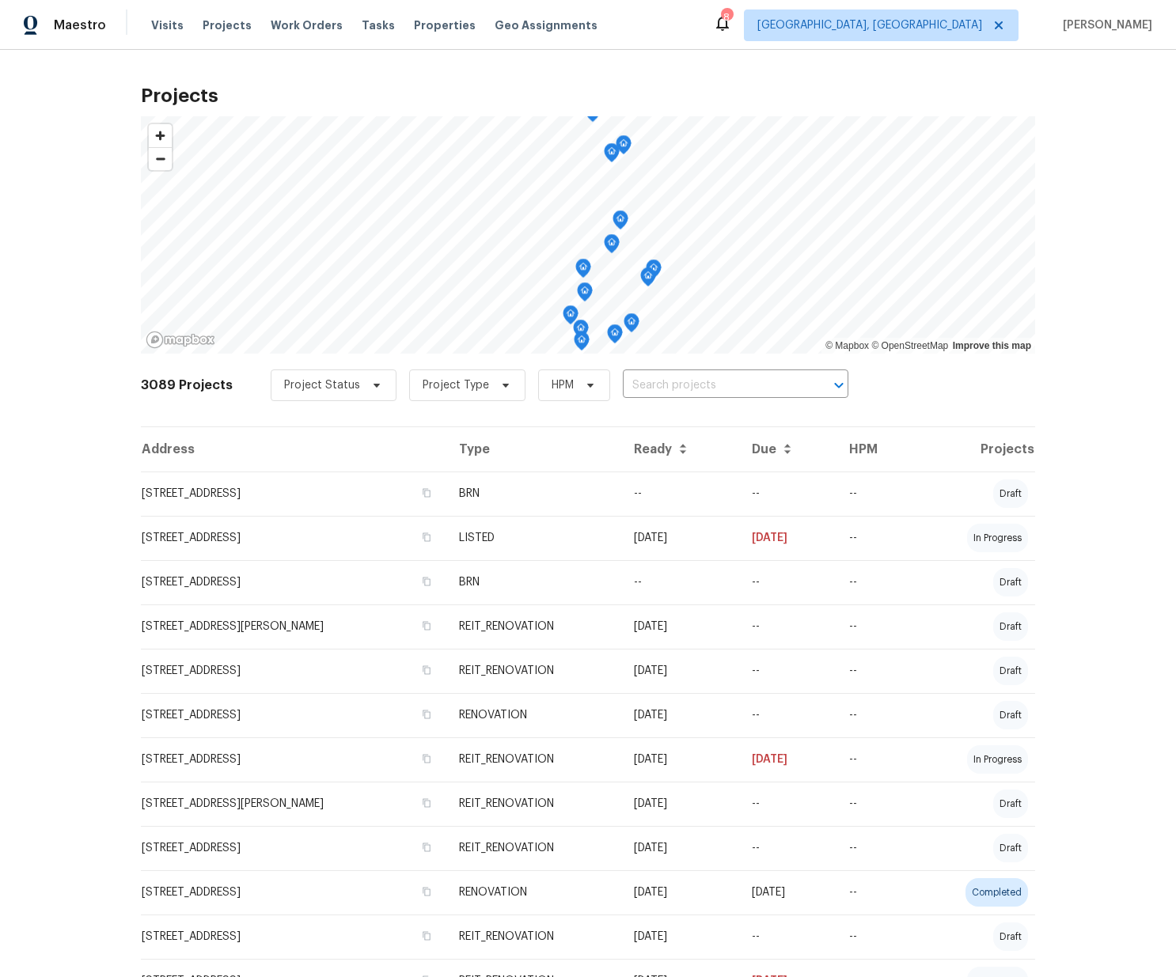
click at [703, 374] on input "text" at bounding box center [713, 386] width 181 height 25
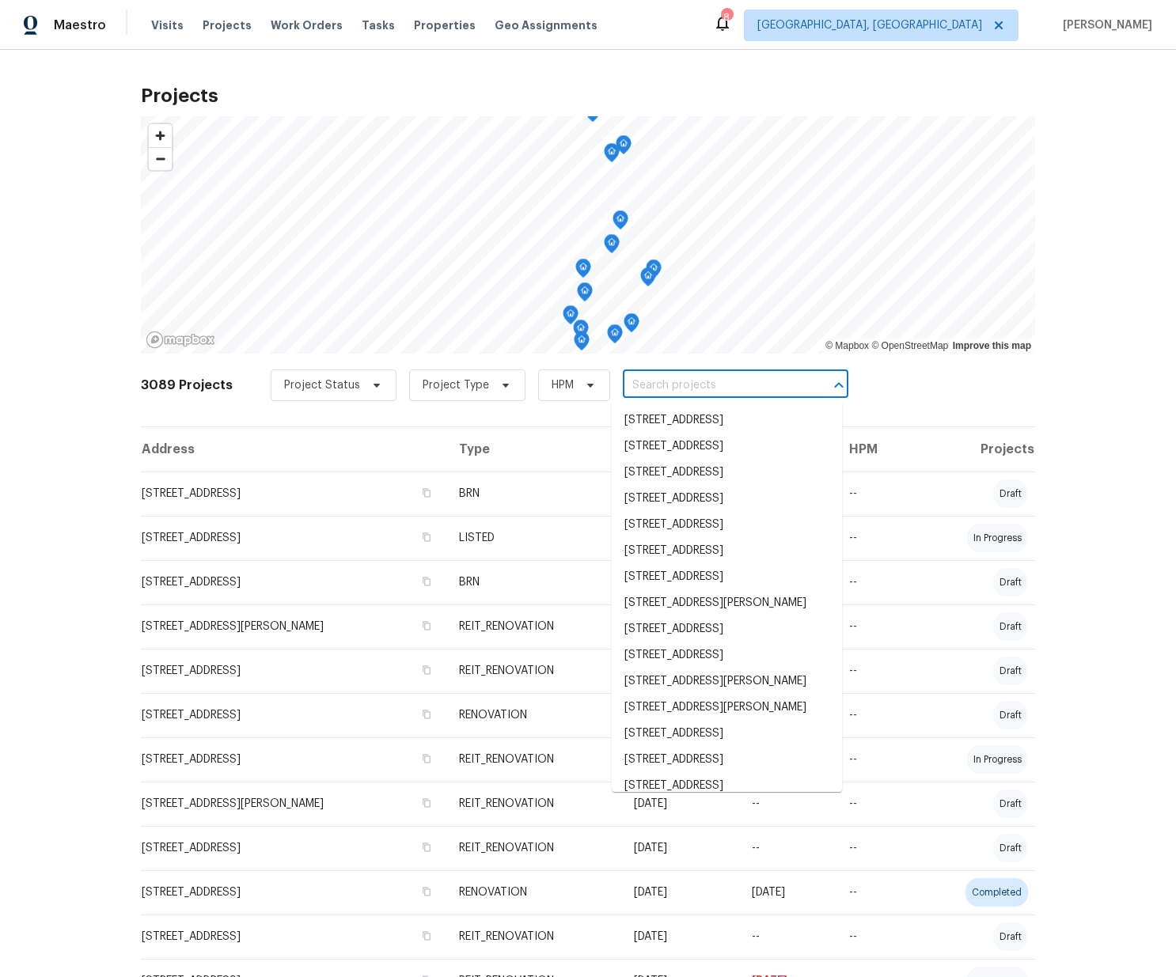
paste input "[STREET_ADDRESS][PERSON_NAME]"
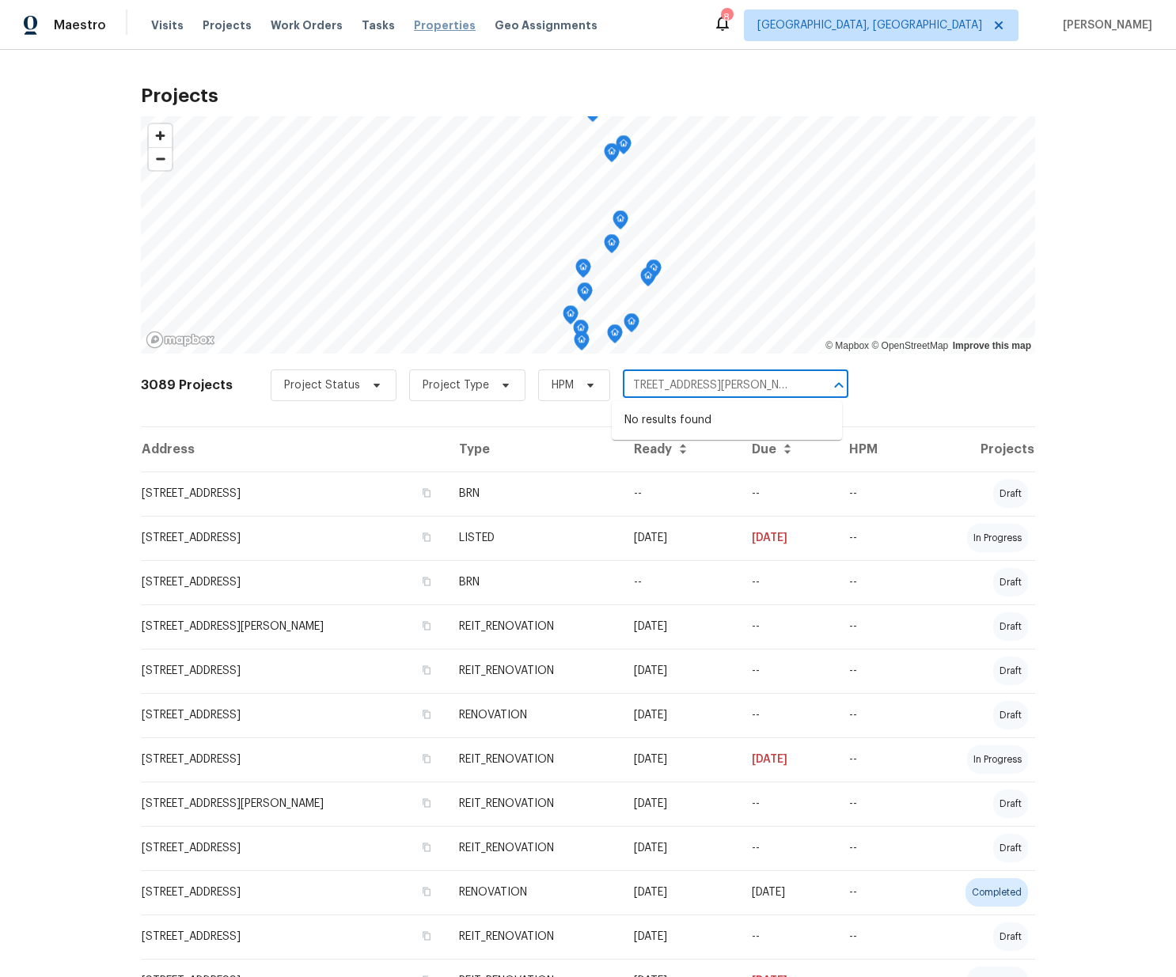
type input "[STREET_ADDRESS][PERSON_NAME]"
click at [415, 27] on span "Properties" at bounding box center [445, 25] width 62 height 16
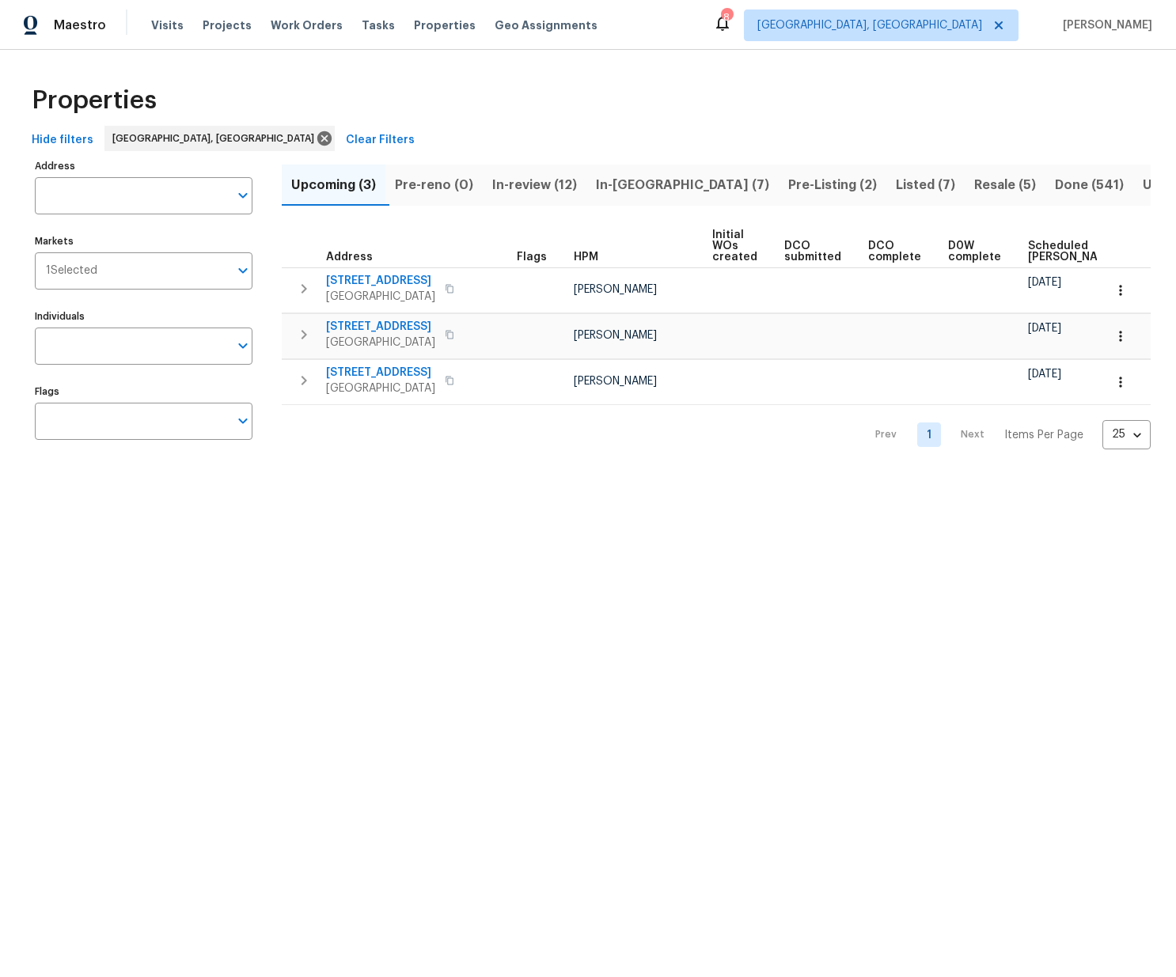
click at [630, 185] on span "In-[GEOGRAPHIC_DATA] (7)" at bounding box center [682, 185] width 173 height 22
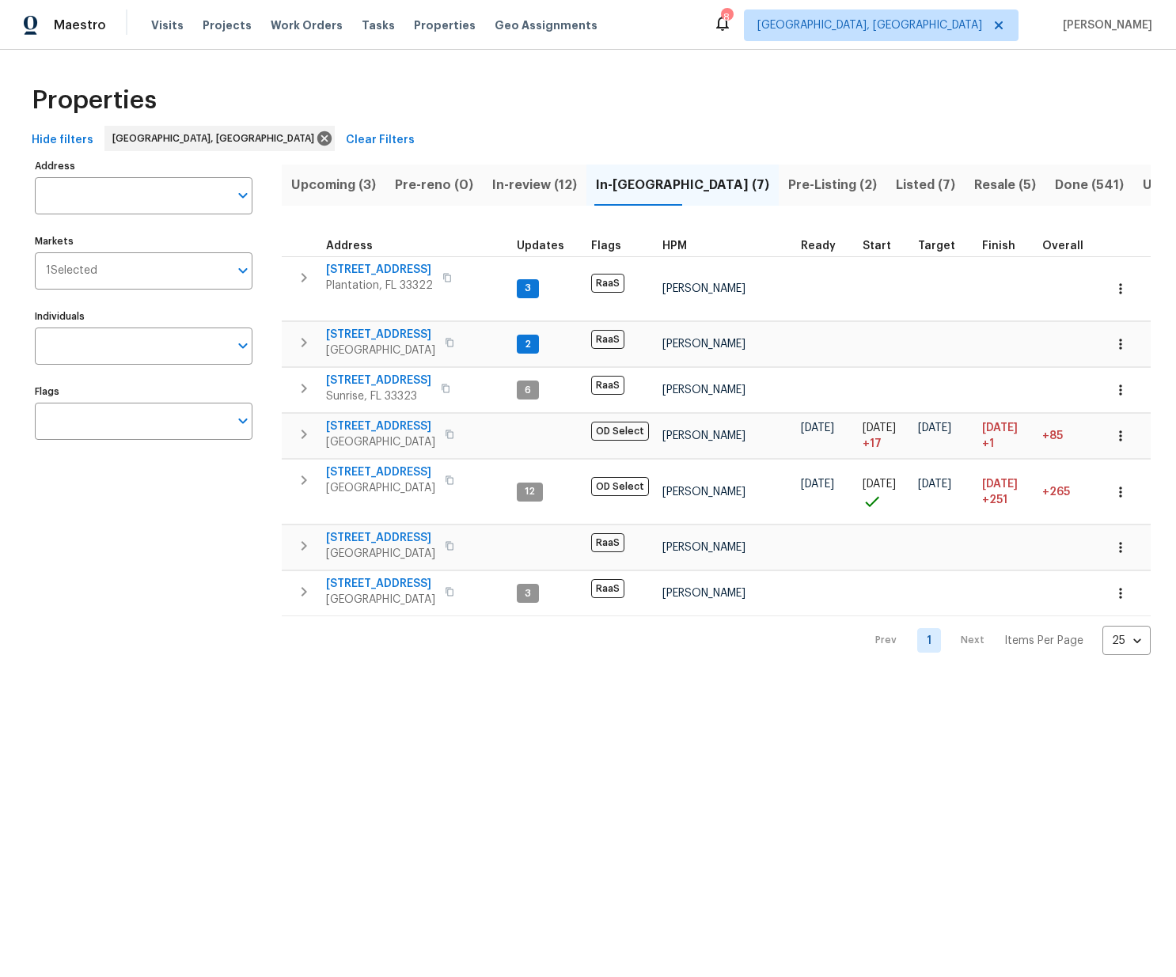
click at [547, 193] on span "In-review (12)" at bounding box center [534, 185] width 85 height 22
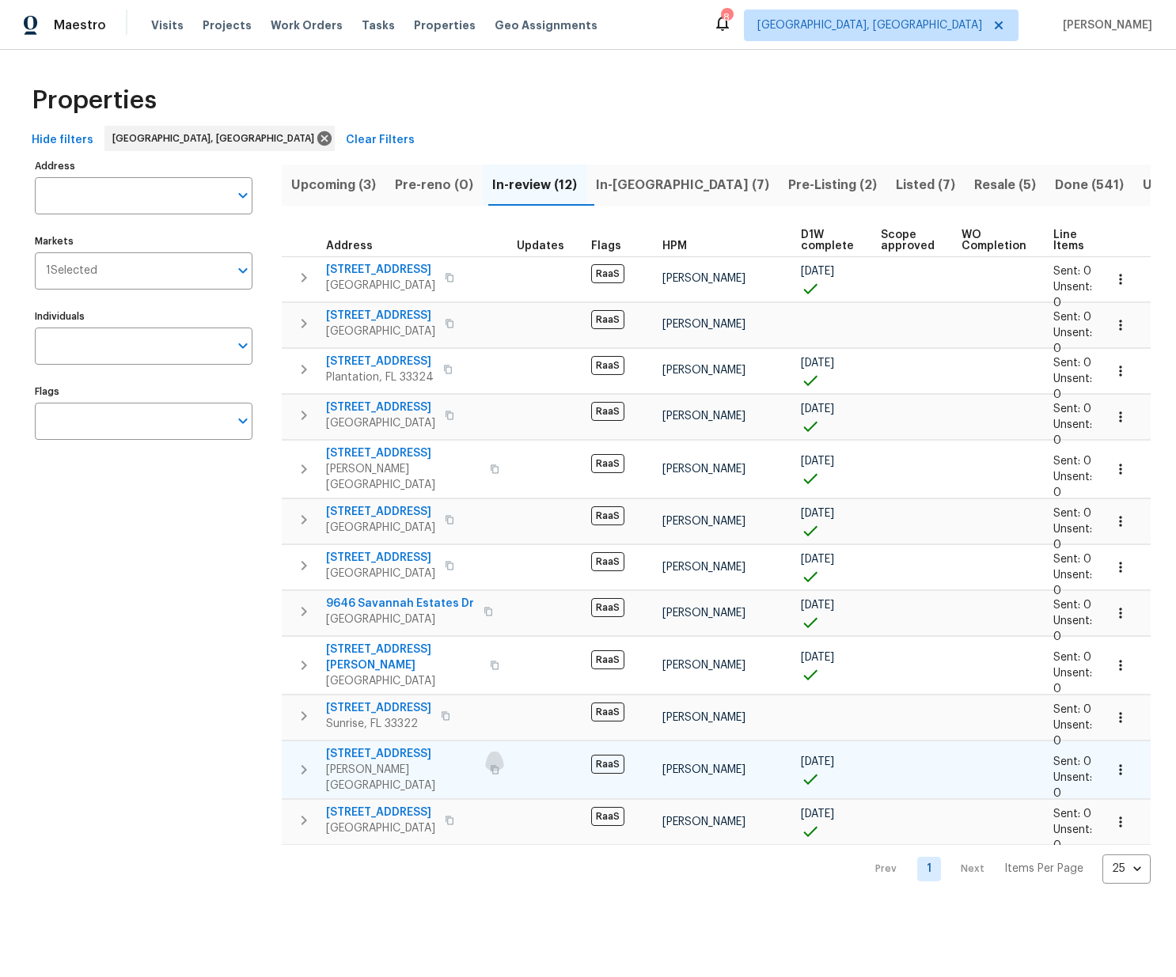
click at [485, 751] on button "button" at bounding box center [494, 770] width 19 height 38
click at [395, 746] on span "[STREET_ADDRESS]" at bounding box center [403, 754] width 154 height 16
